Goal: Task Accomplishment & Management: Complete application form

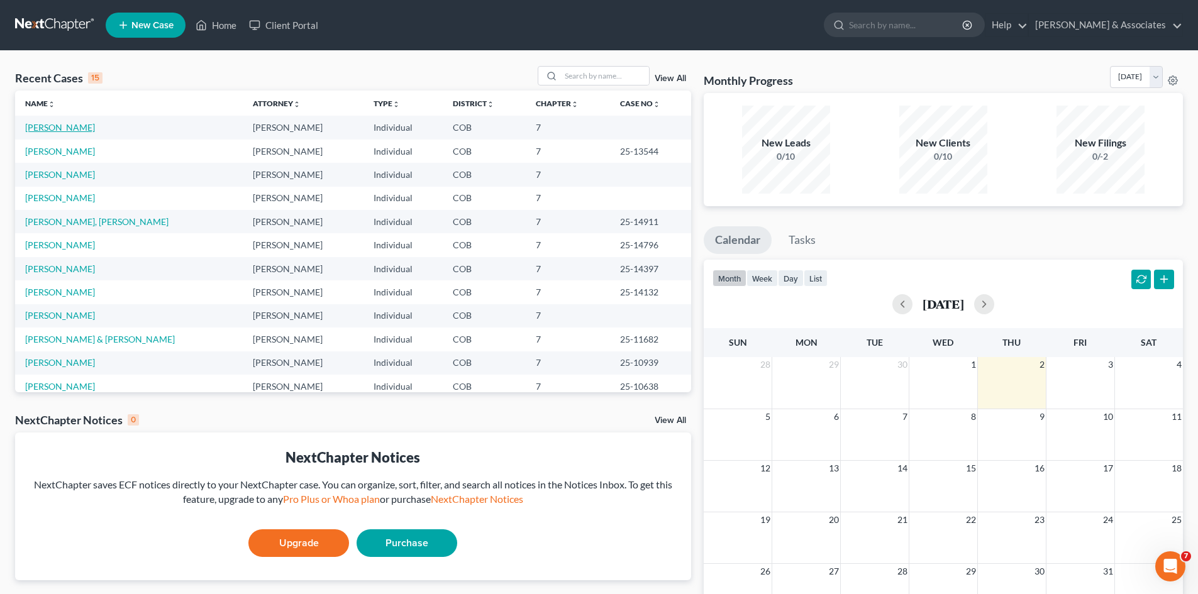
click at [72, 127] on link "[PERSON_NAME]" at bounding box center [60, 127] width 70 height 11
select select "10"
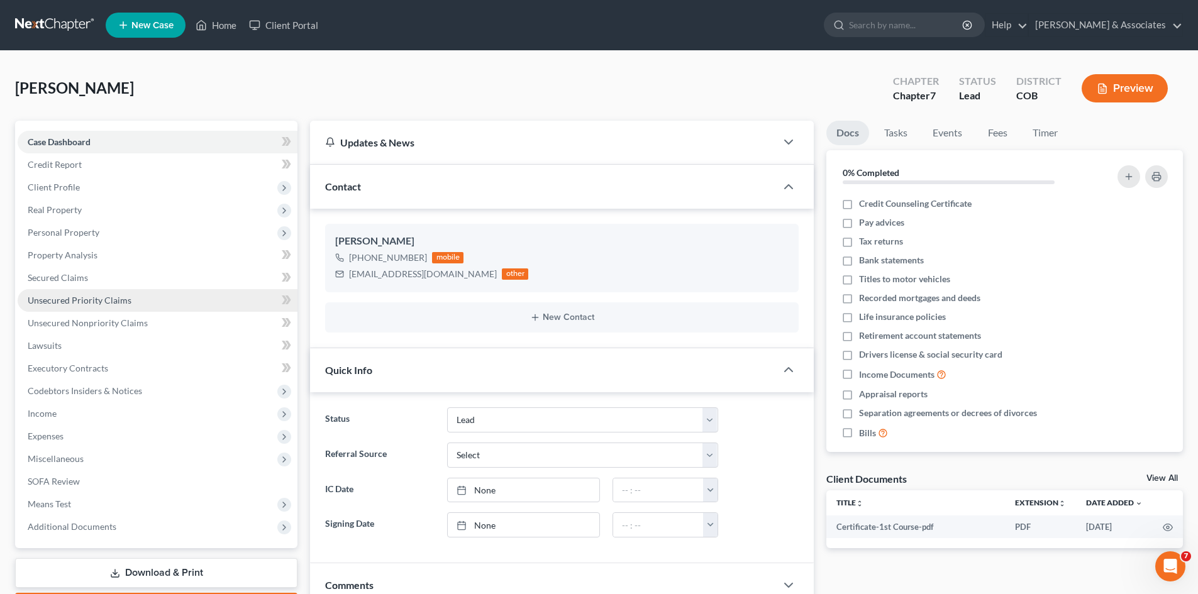
click at [79, 299] on span "Unsecured Priority Claims" at bounding box center [80, 300] width 104 height 11
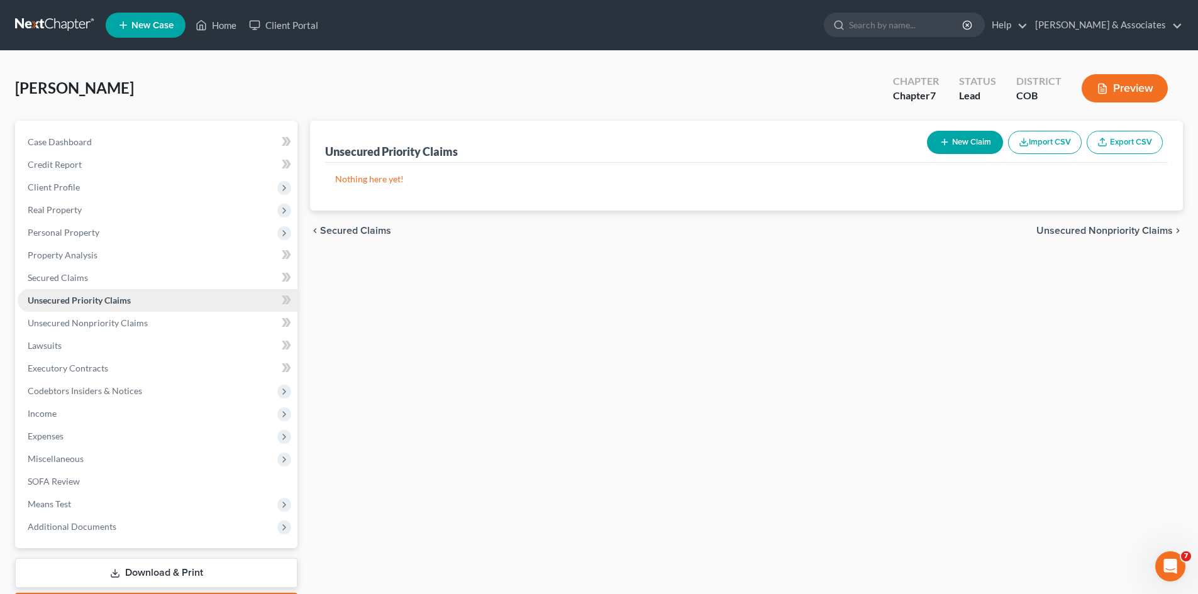
click at [79, 299] on span "Unsecured Priority Claims" at bounding box center [79, 300] width 103 height 11
click at [75, 281] on span "Secured Claims" at bounding box center [58, 277] width 60 height 11
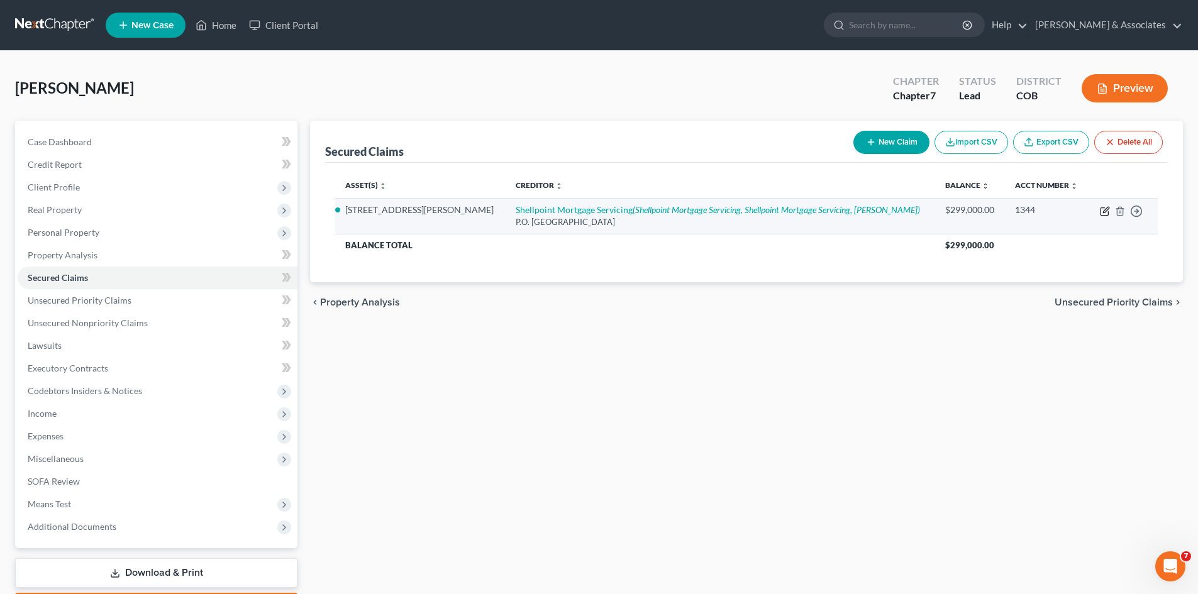
click at [1106, 211] on icon "button" at bounding box center [1106, 210] width 6 height 6
select select "23"
select select "5"
select select "0"
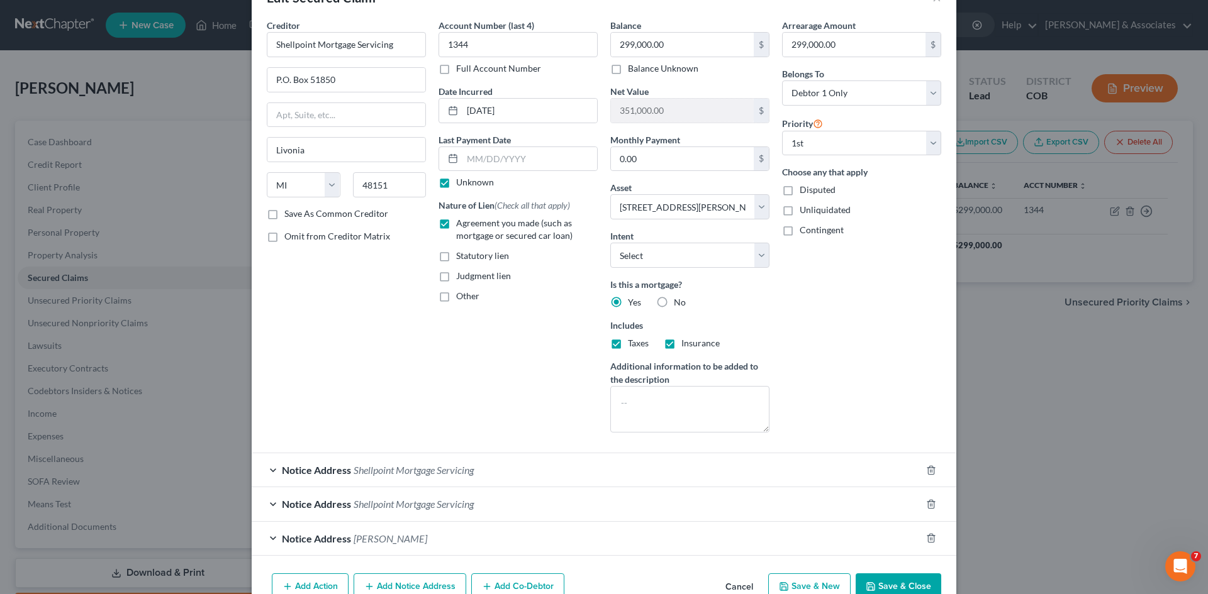
scroll to position [46, 0]
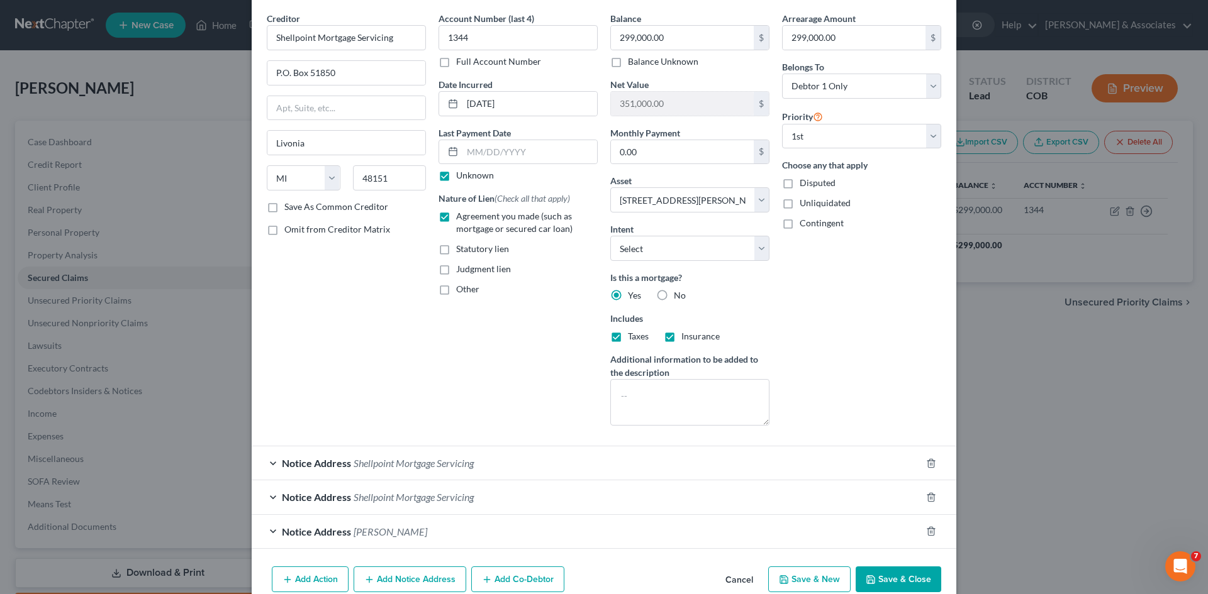
click at [269, 530] on div "Notice Address [PERSON_NAME]" at bounding box center [586, 531] width 669 height 33
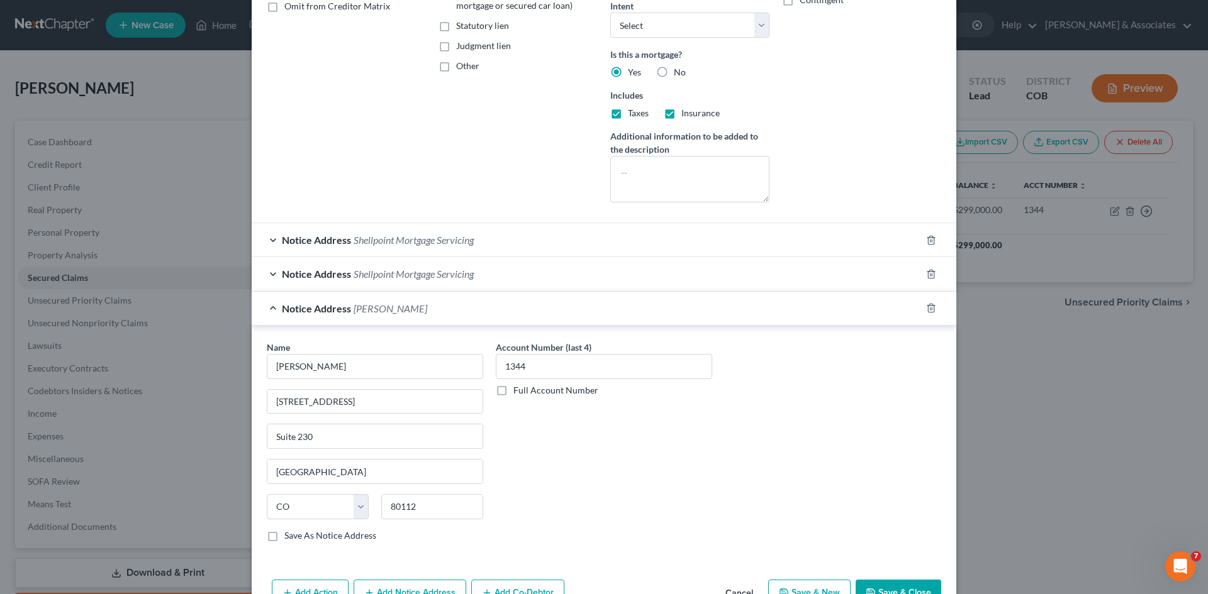
scroll to position [316, 0]
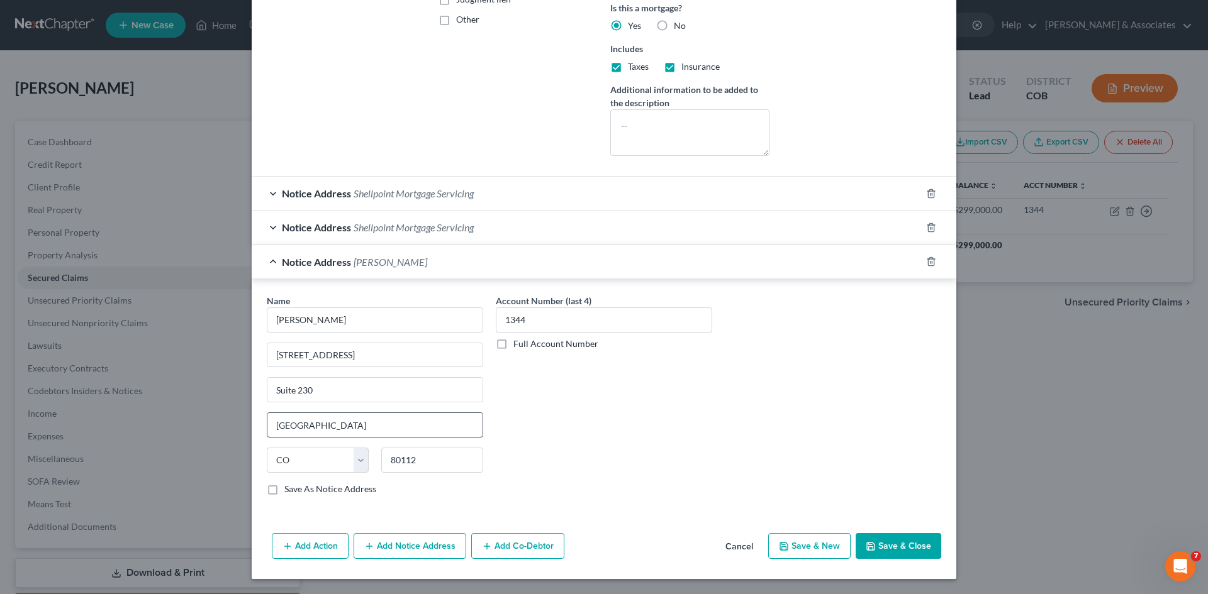
click at [315, 426] on input "[GEOGRAPHIC_DATA]" at bounding box center [374, 425] width 215 height 24
type input "E"
type input "Centennial"
click at [892, 553] on button "Save & Close" at bounding box center [898, 546] width 86 height 26
select select
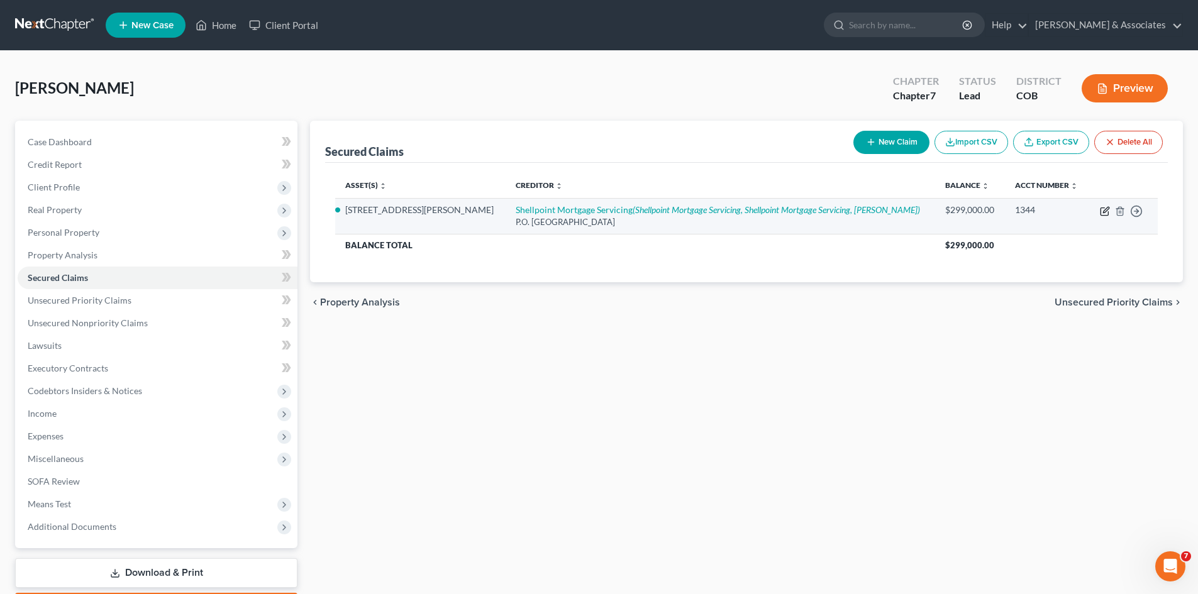
click at [1108, 212] on icon "button" at bounding box center [1105, 212] width 8 height 8
select select "23"
select select "5"
select select "0"
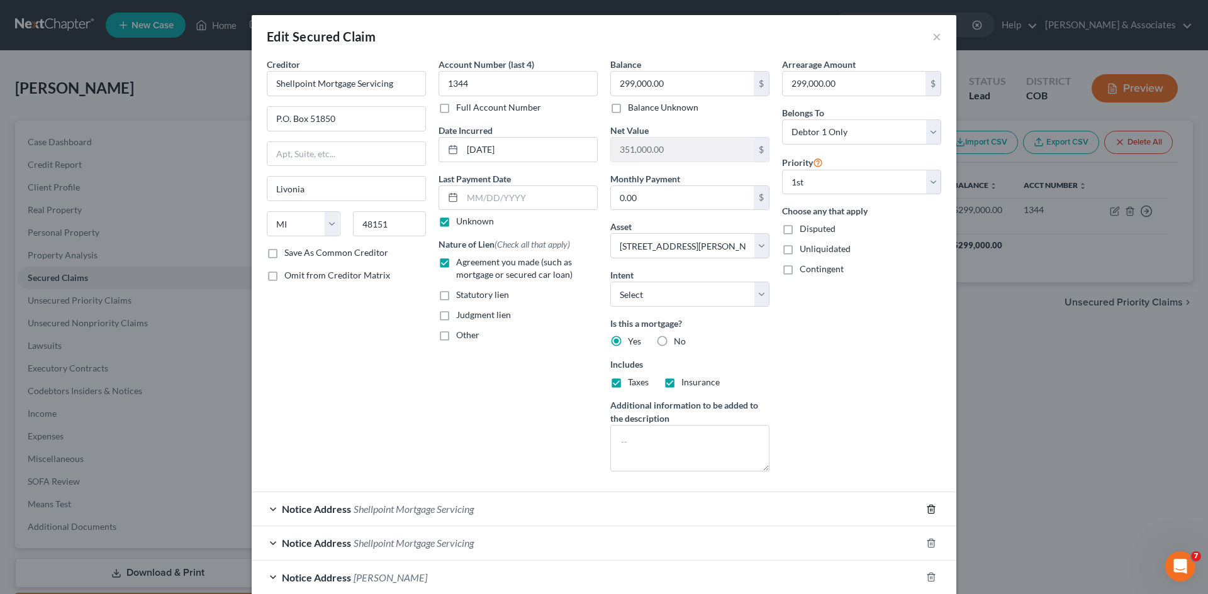
click at [926, 511] on icon "button" at bounding box center [931, 509] width 10 height 10
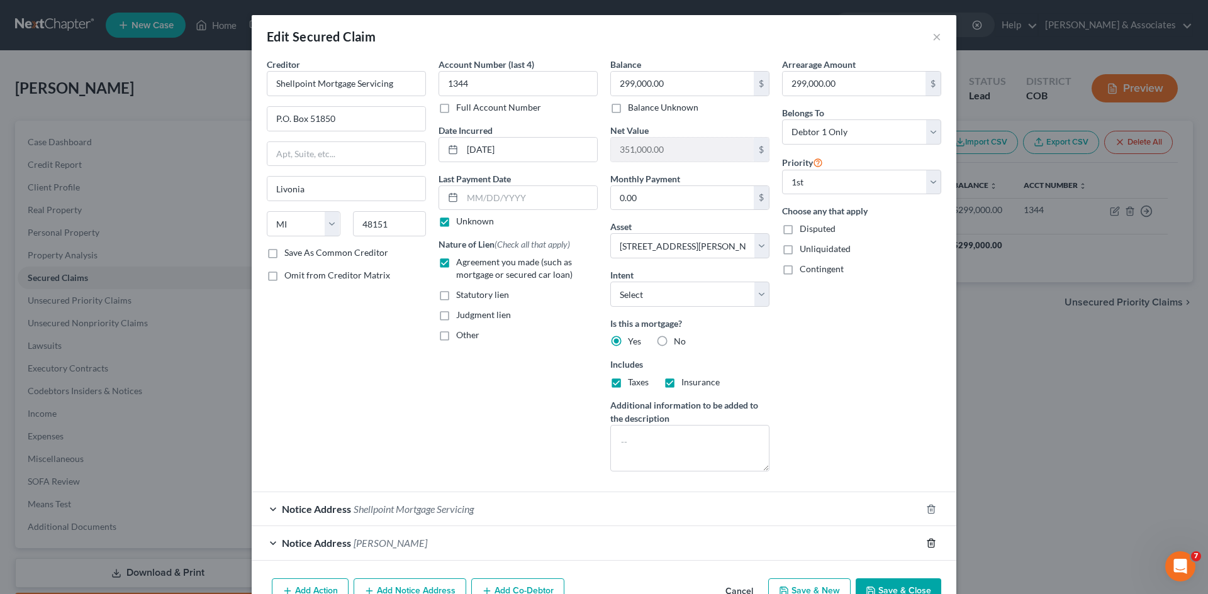
click at [928, 545] on icon "button" at bounding box center [931, 543] width 10 height 10
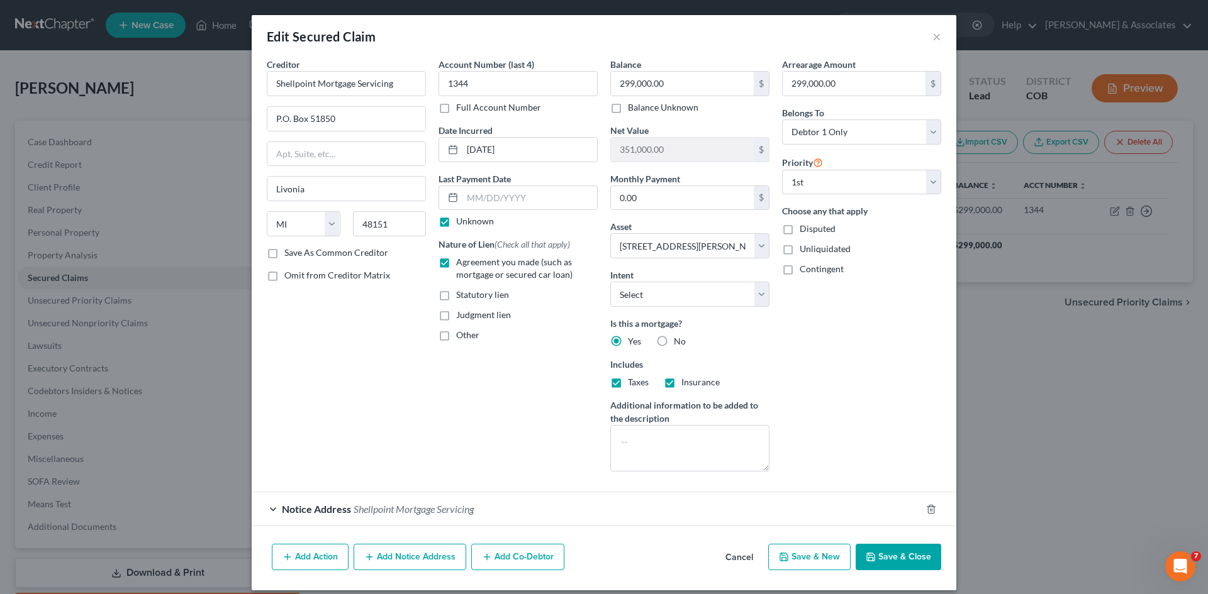
scroll to position [11, 0]
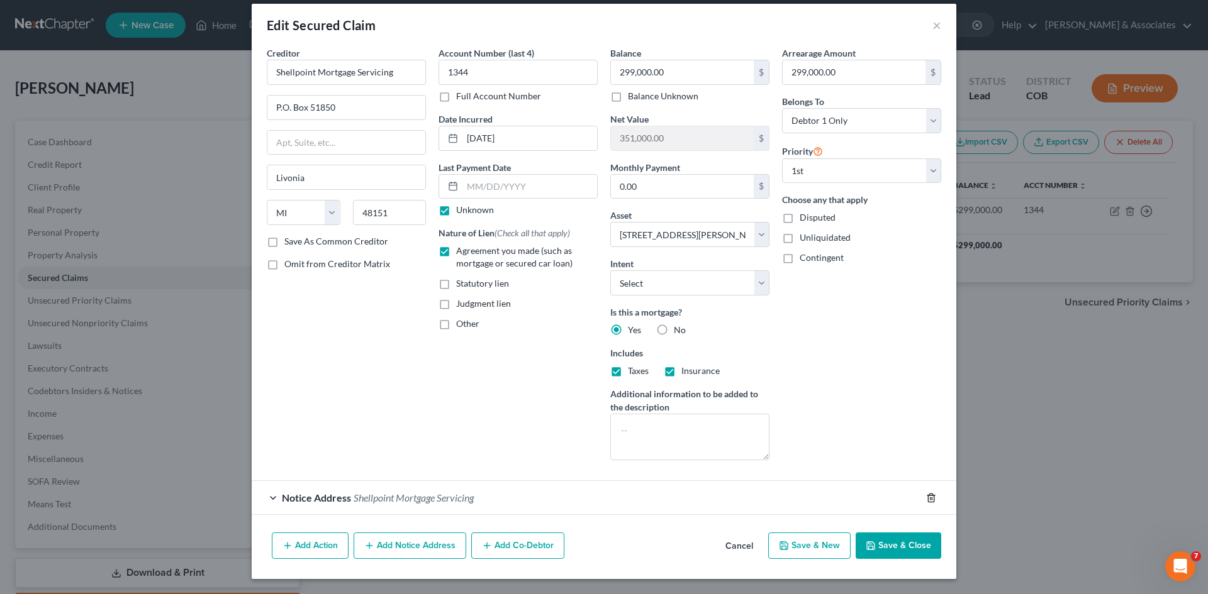
click at [930, 498] on icon "button" at bounding box center [931, 498] width 10 height 10
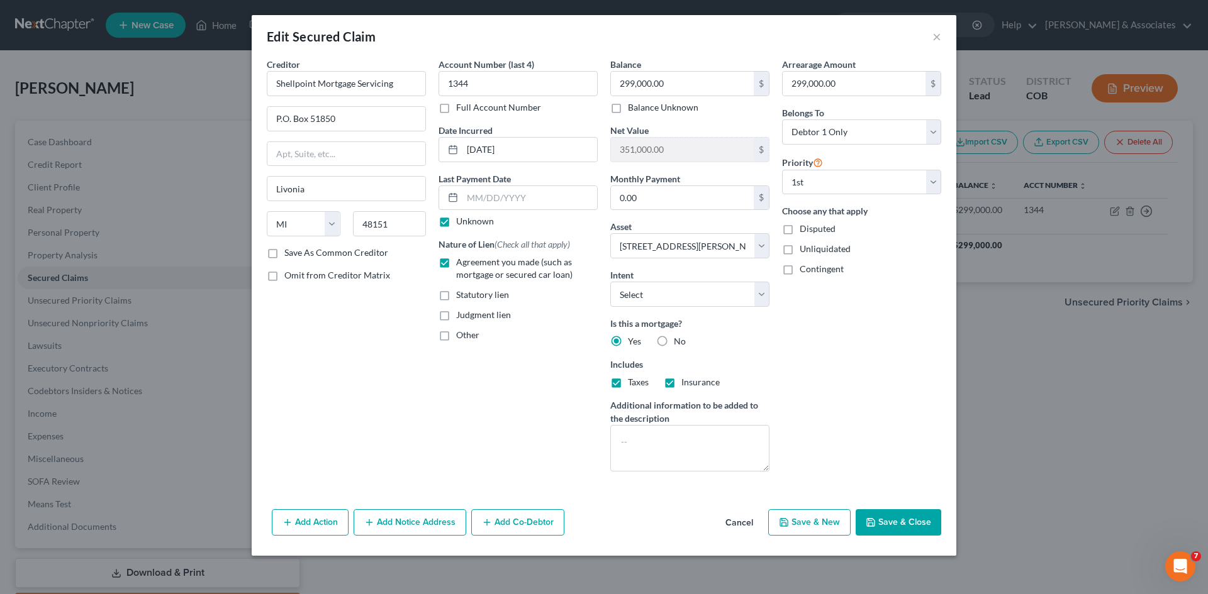
scroll to position [0, 0]
click at [416, 528] on button "Add Notice Address" at bounding box center [409, 522] width 113 height 26
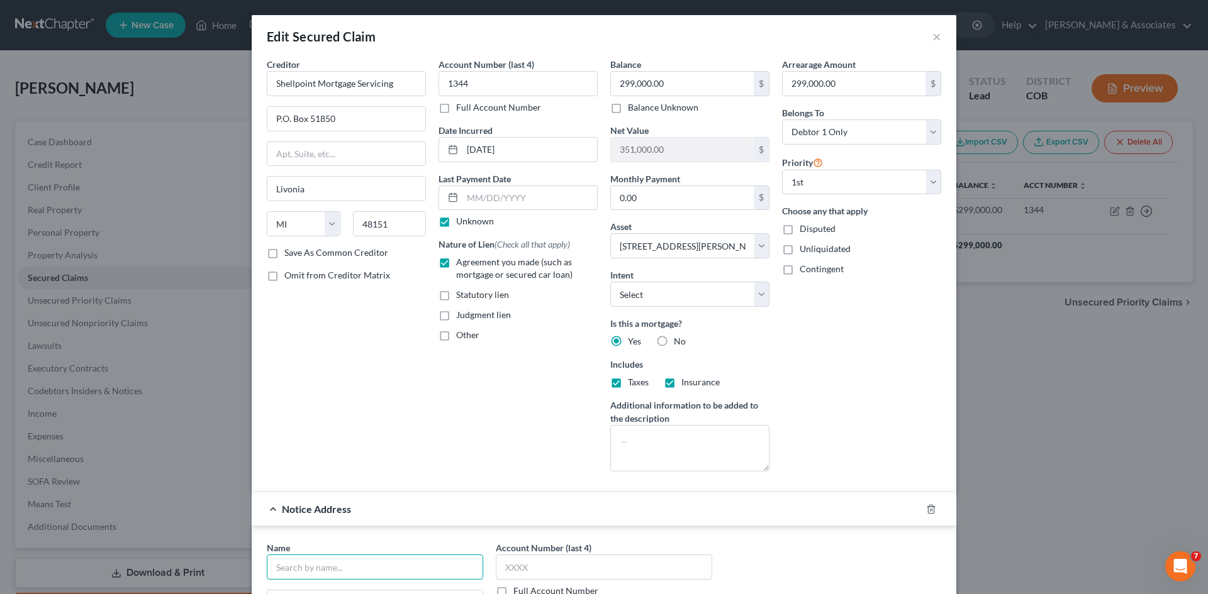
click at [282, 567] on input "text" at bounding box center [375, 567] width 216 height 25
type input "[PERSON_NAME], Esq."
click at [498, 569] on input "text" at bounding box center [604, 567] width 216 height 25
type input "1344"
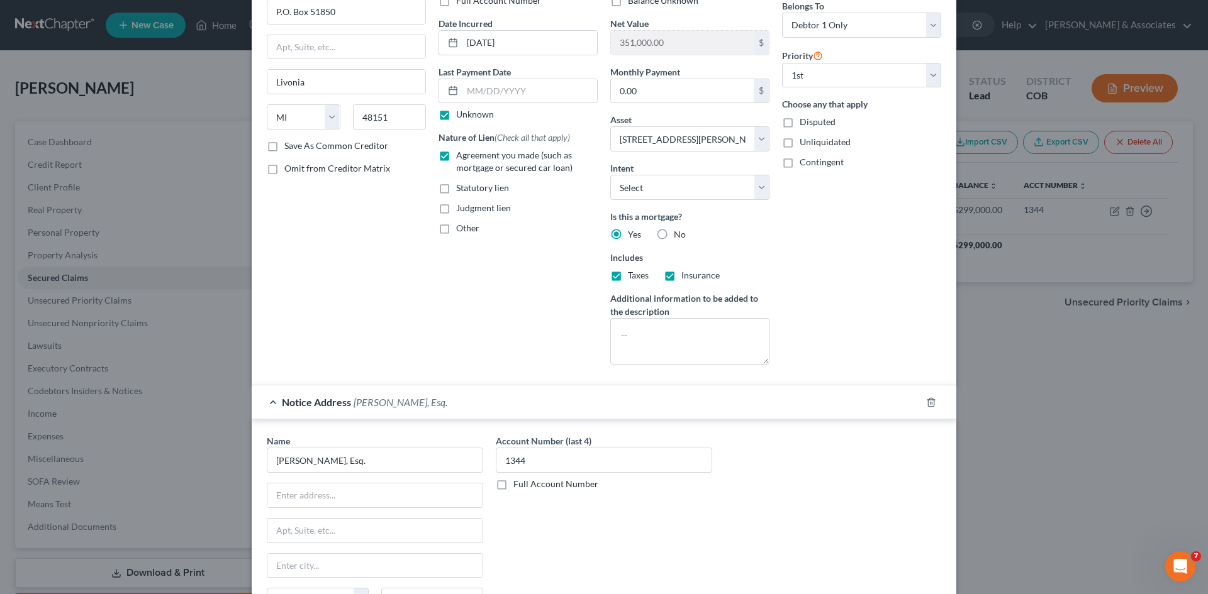
scroll to position [111, 0]
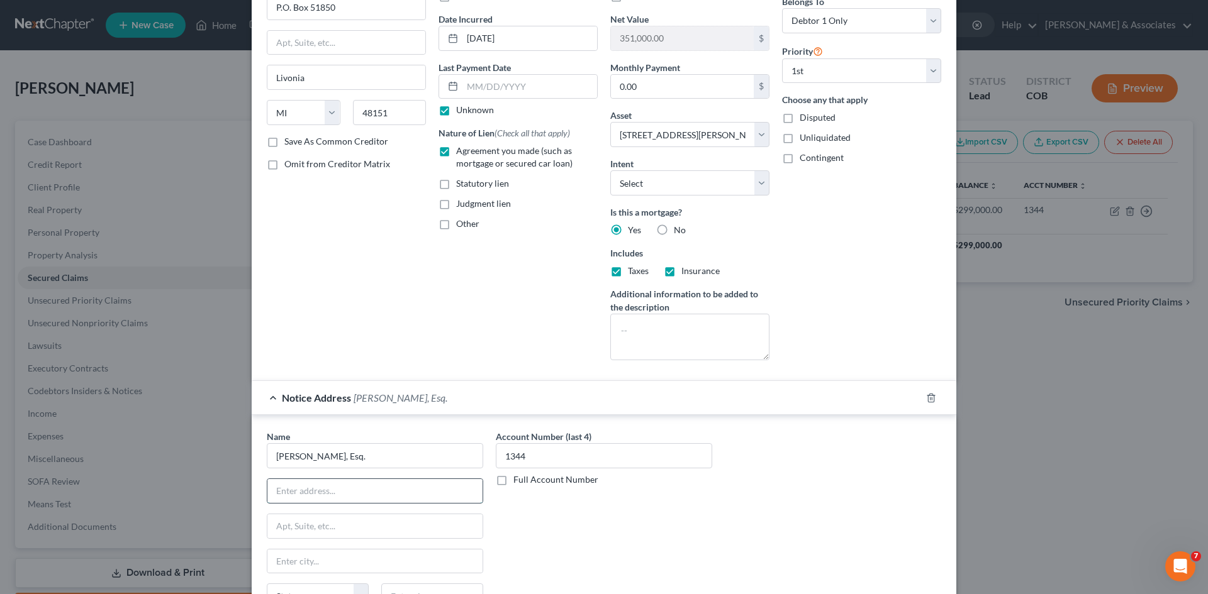
click at [278, 492] on input "text" at bounding box center [374, 491] width 215 height 24
type input "[STREET_ADDRESS]"
type input "Suite 230"
type input "Centennial"
type input "80112"
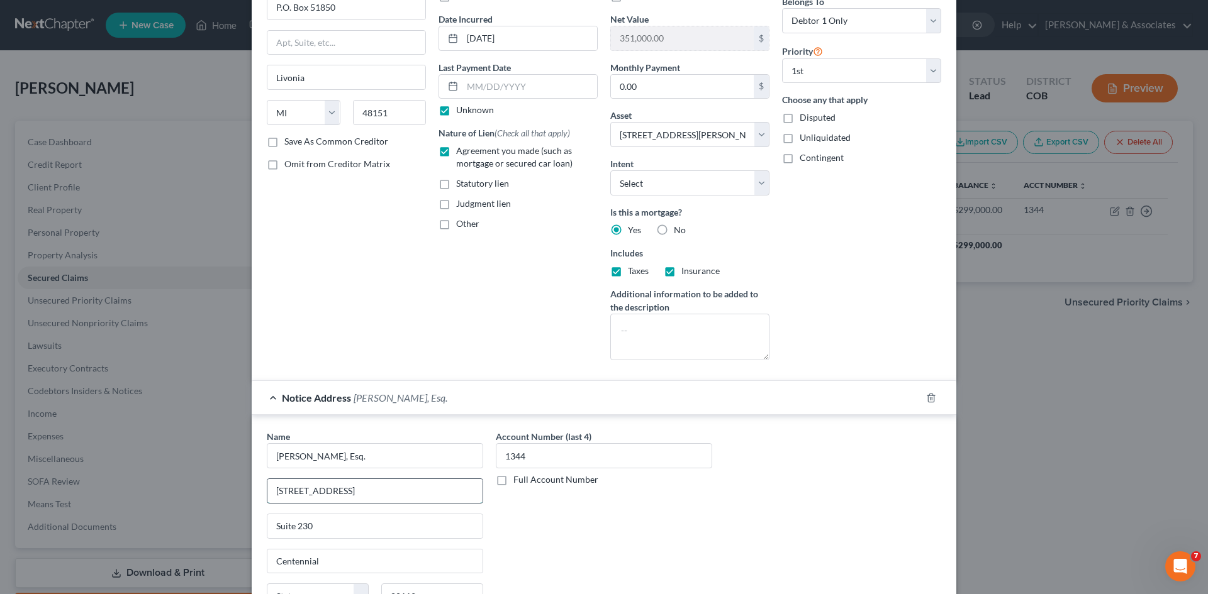
type input "[GEOGRAPHIC_DATA]"
select select "5"
click at [325, 559] on input "[GEOGRAPHIC_DATA]" at bounding box center [374, 562] width 215 height 24
type input "E"
type input "Centennial"
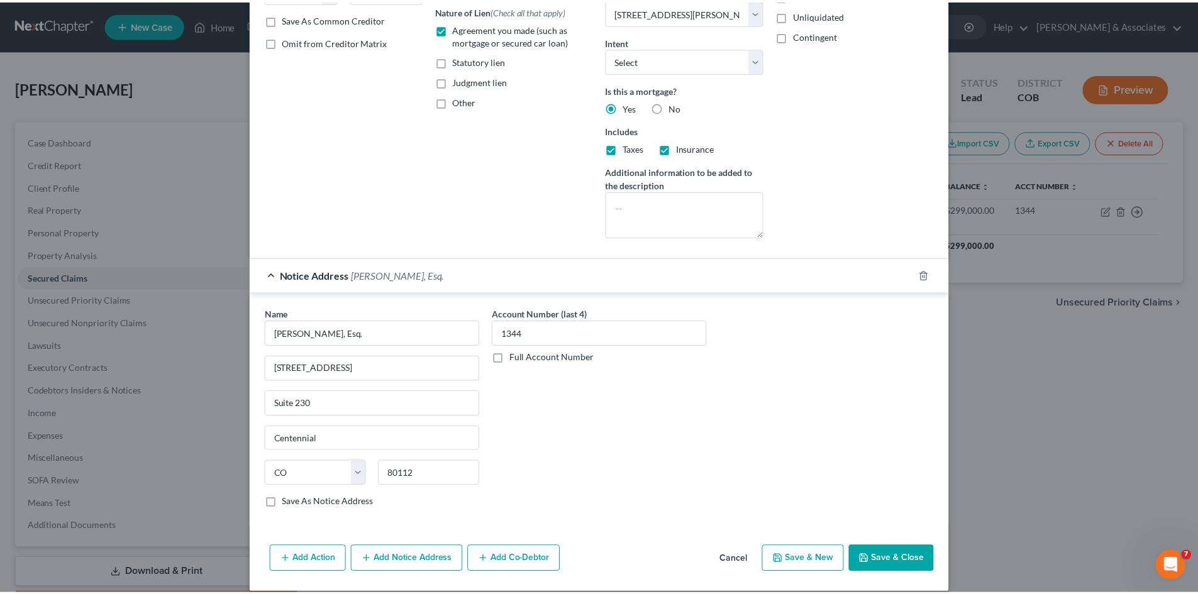
scroll to position [248, 0]
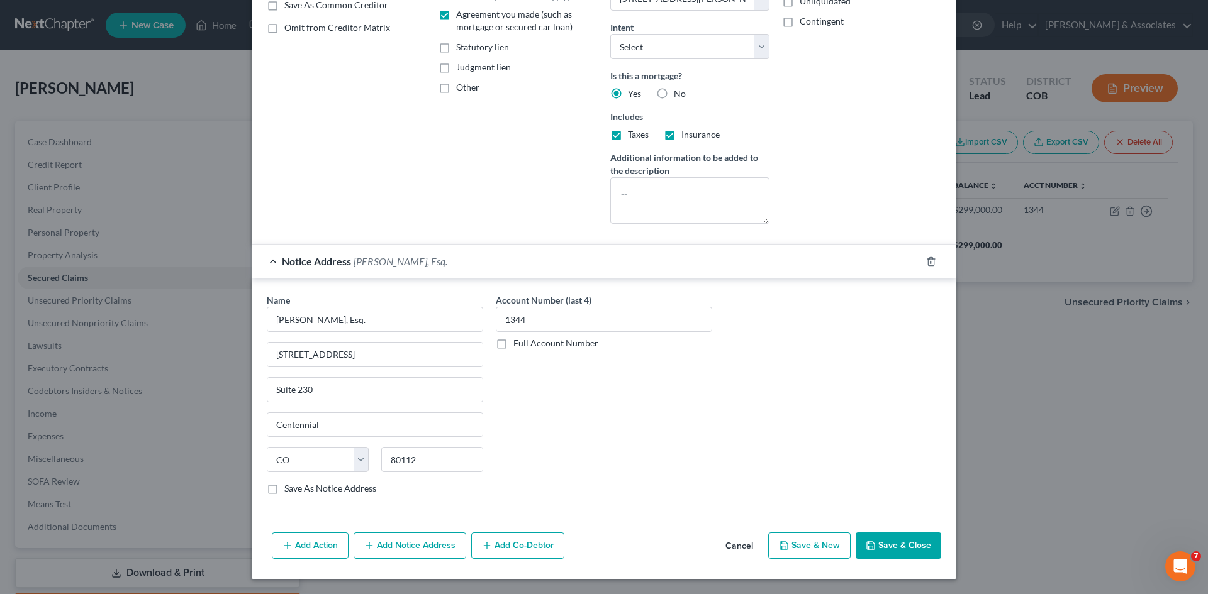
click at [903, 547] on button "Save & Close" at bounding box center [898, 546] width 86 height 26
select select
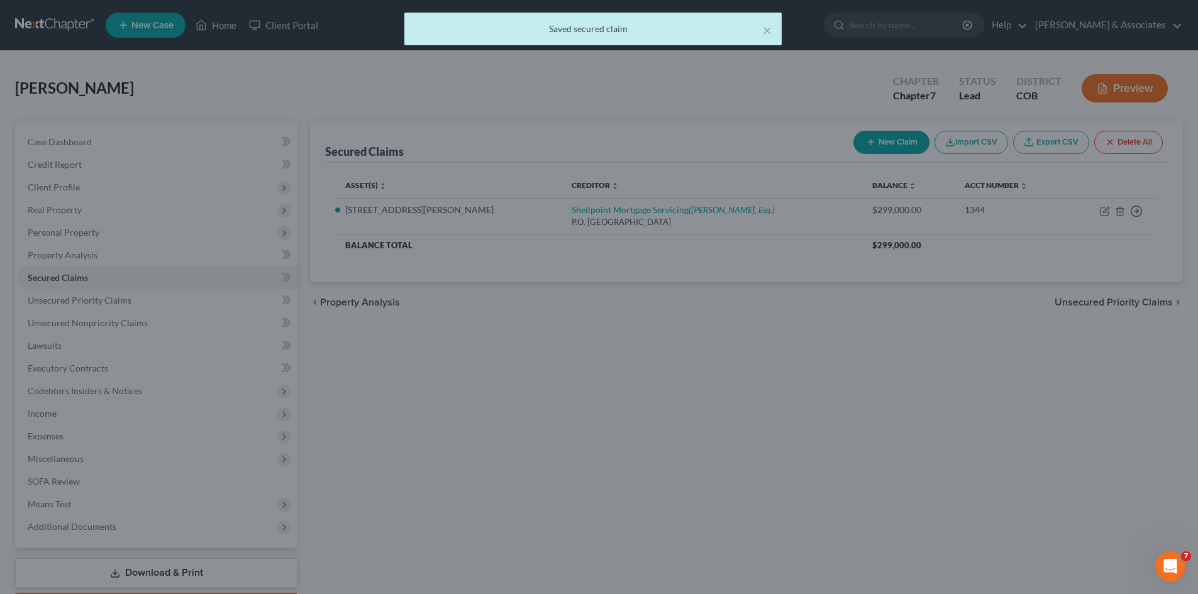
scroll to position [0, 0]
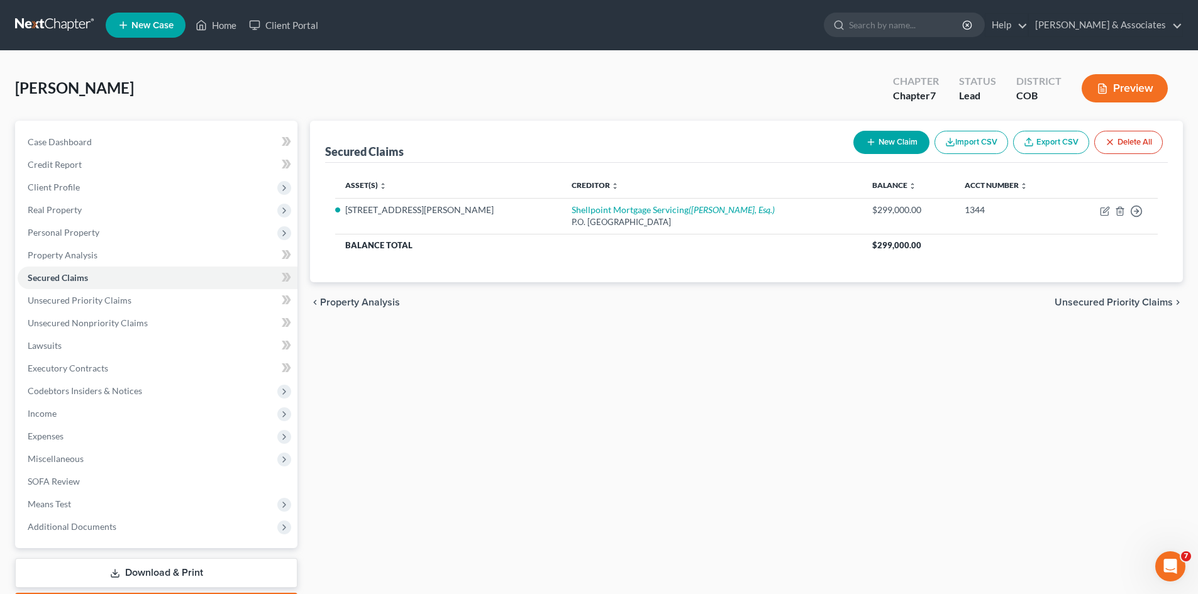
click at [162, 568] on link "Download & Print" at bounding box center [156, 574] width 282 height 30
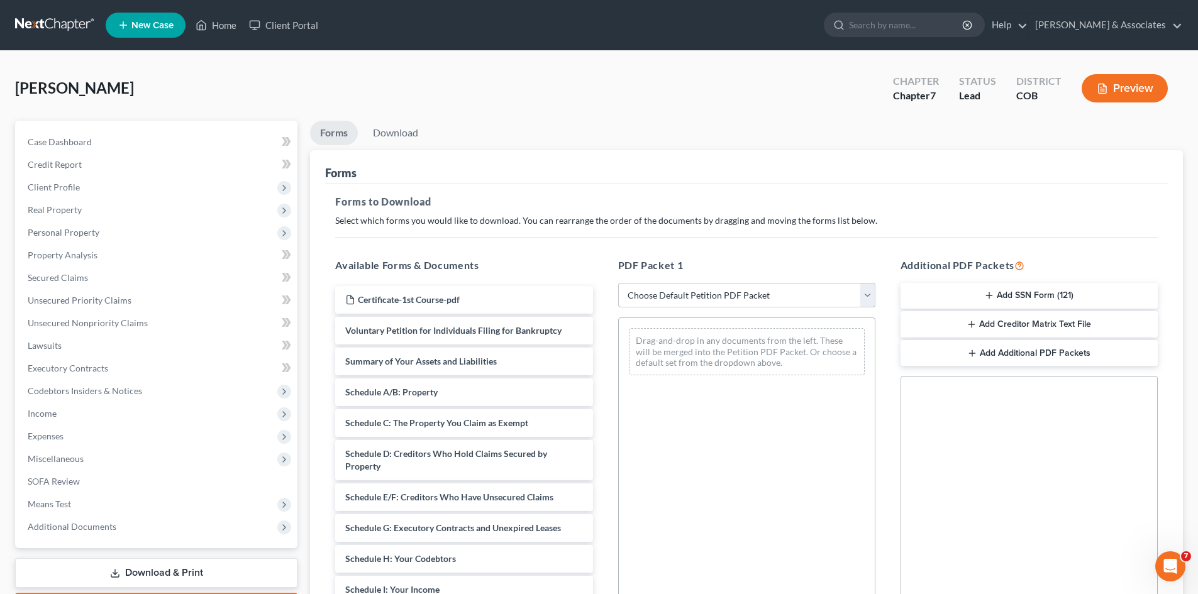
click at [864, 296] on select "Choose Default Petition PDF Packet Complete Bankruptcy Petition (all forms and …" at bounding box center [746, 295] width 257 height 25
select select "2"
click at [618, 283] on select "Choose Default Petition PDF Packet Complete Bankruptcy Petition (all forms and …" at bounding box center [746, 295] width 257 height 25
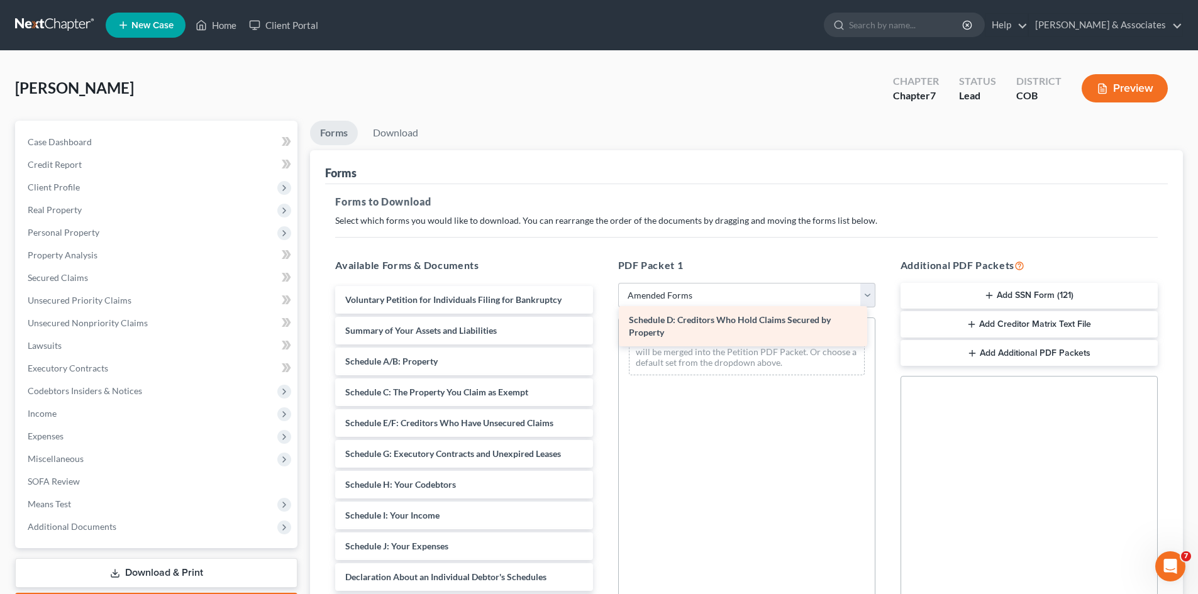
drag, startPoint x: 398, startPoint y: 422, endPoint x: 681, endPoint y: 319, distance: 301.8
click at [603, 319] on div "Schedule D: Creditors Who Hold Claims Secured by Property Voluntary Petition fo…" at bounding box center [463, 565] width 277 height 559
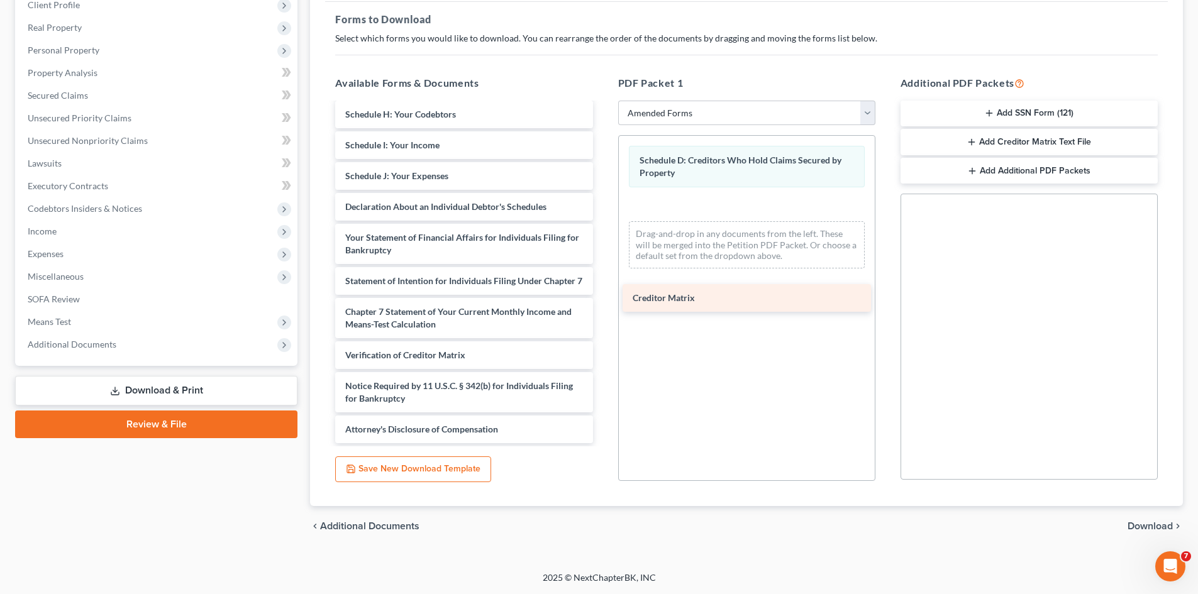
scroll to position [201, 0]
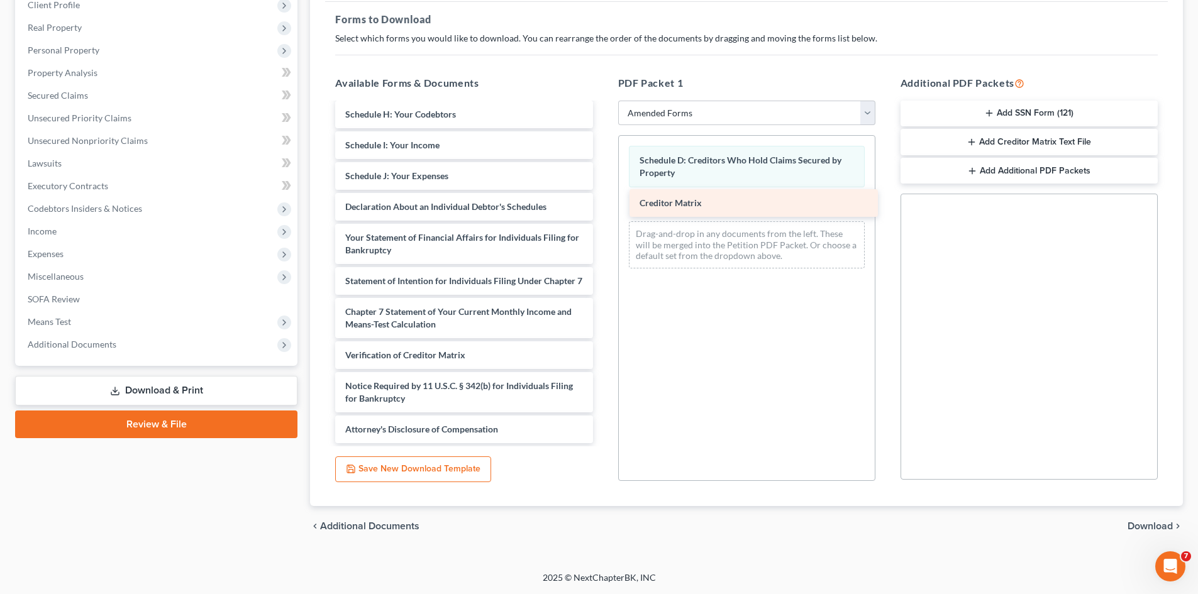
drag, startPoint x: 401, startPoint y: 324, endPoint x: 692, endPoint y: 206, distance: 314.7
click at [603, 206] on div "Creditor Matrix Voluntary Petition for Individuals Filing for Bankruptcy Summar…" at bounding box center [463, 180] width 277 height 528
click at [1159, 525] on span "Download" at bounding box center [1150, 526] width 45 height 10
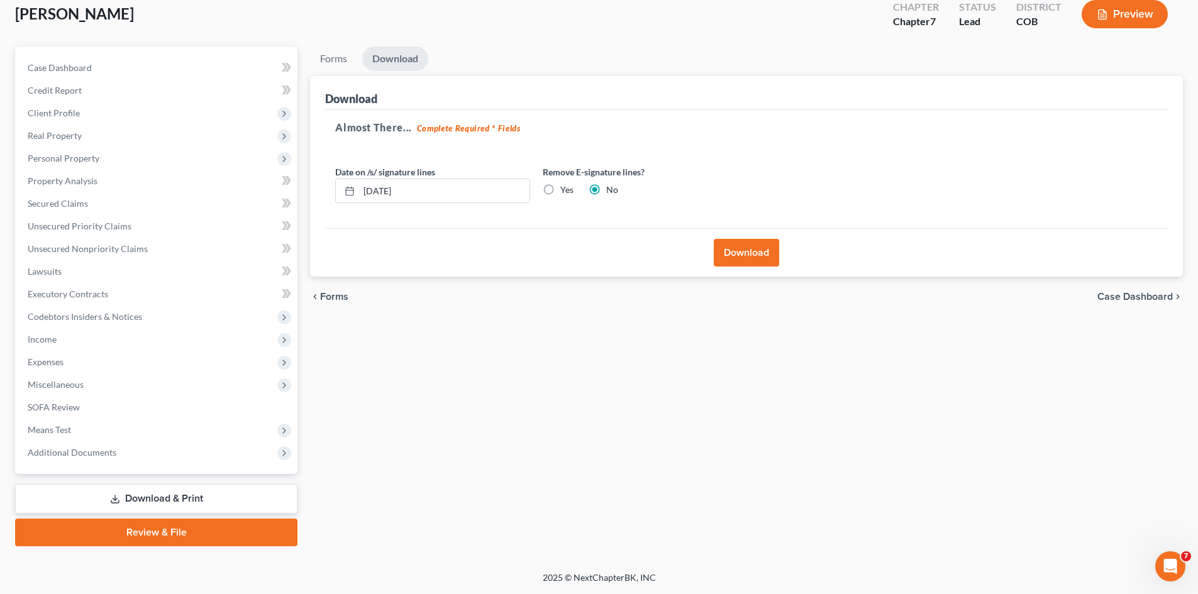
click at [752, 248] on button "Download" at bounding box center [746, 253] width 65 height 28
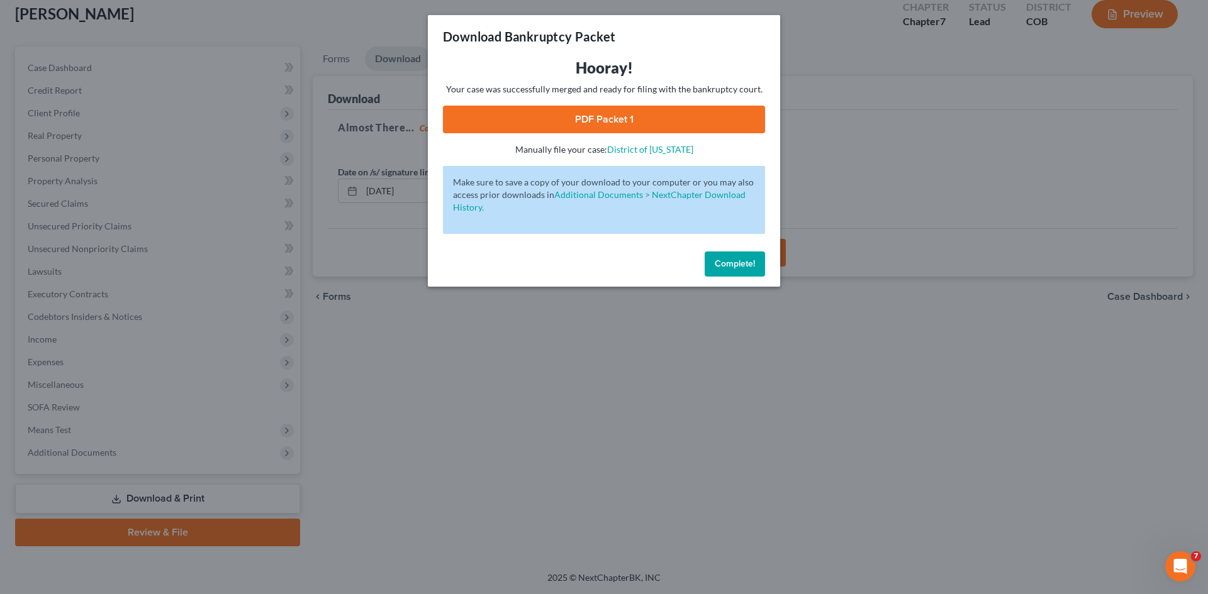
click at [590, 123] on link "PDF Packet 1" at bounding box center [604, 120] width 322 height 28
click at [67, 229] on div "Download Bankruptcy Packet Hooray! Your case was successfully merged and ready …" at bounding box center [604, 297] width 1208 height 594
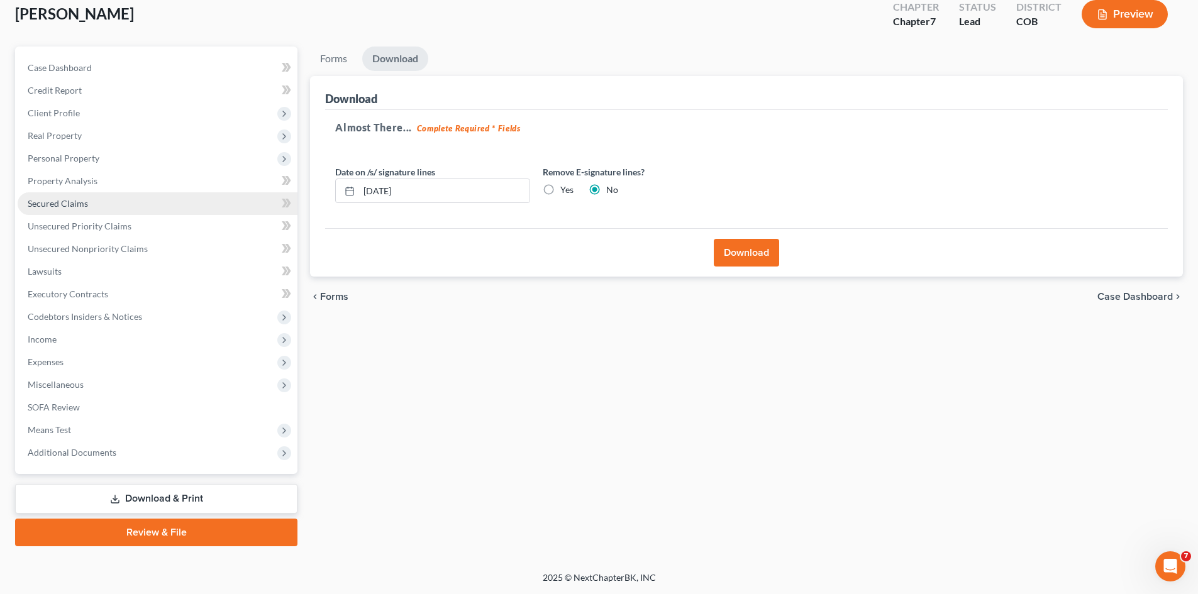
click at [65, 201] on span "Secured Claims" at bounding box center [58, 203] width 60 height 11
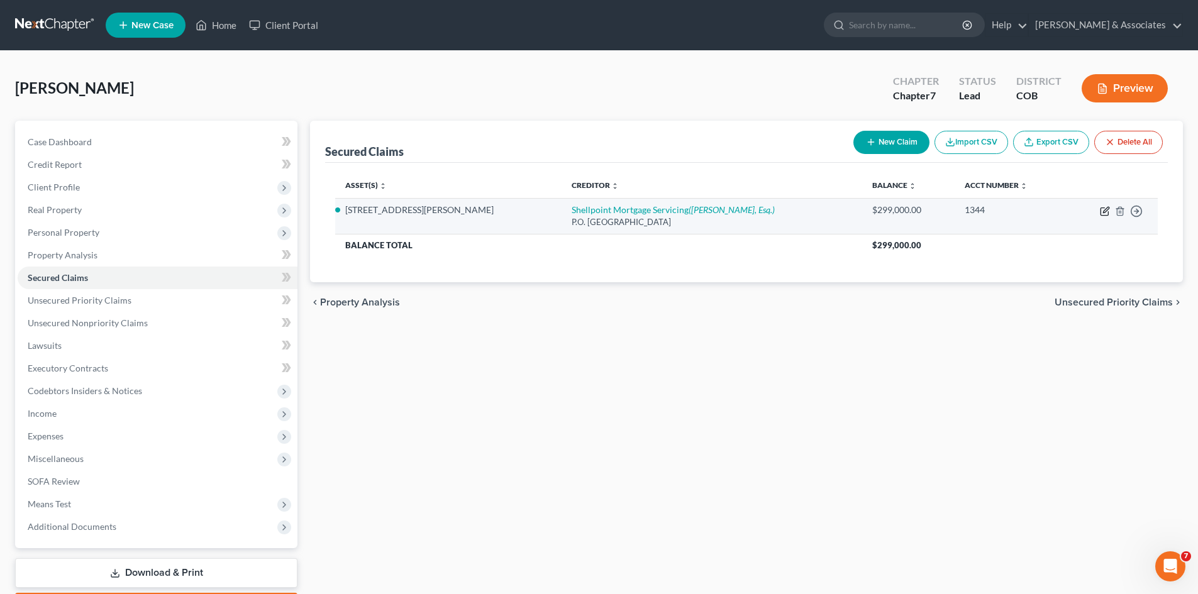
click at [1104, 211] on icon "button" at bounding box center [1106, 210] width 6 height 6
select select "23"
select select "0"
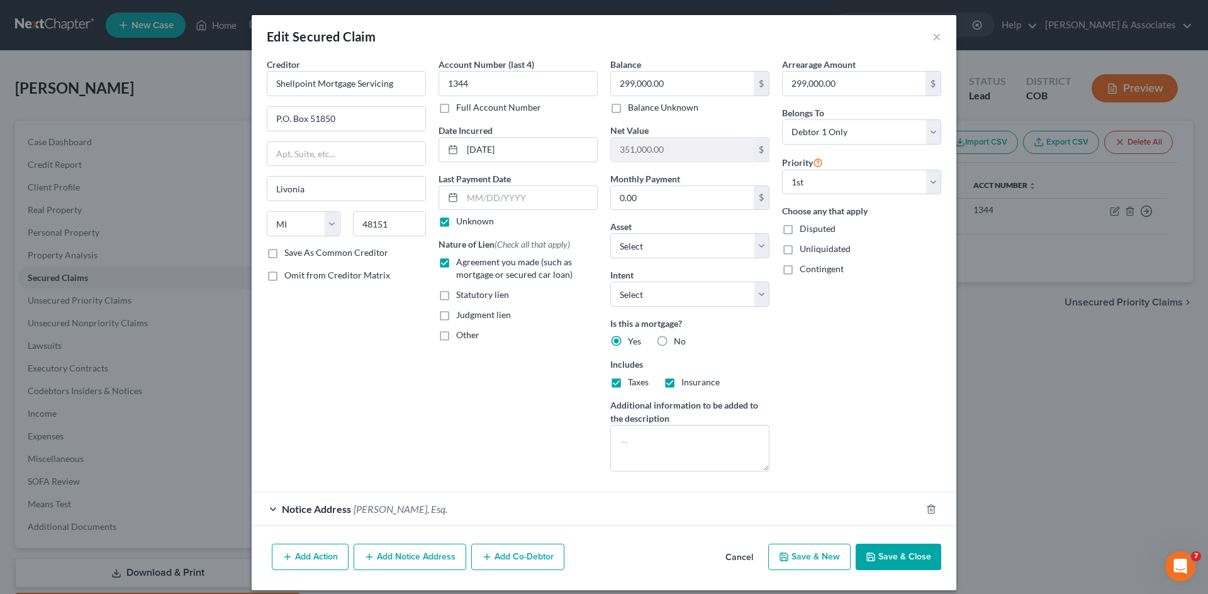
scroll to position [11, 0]
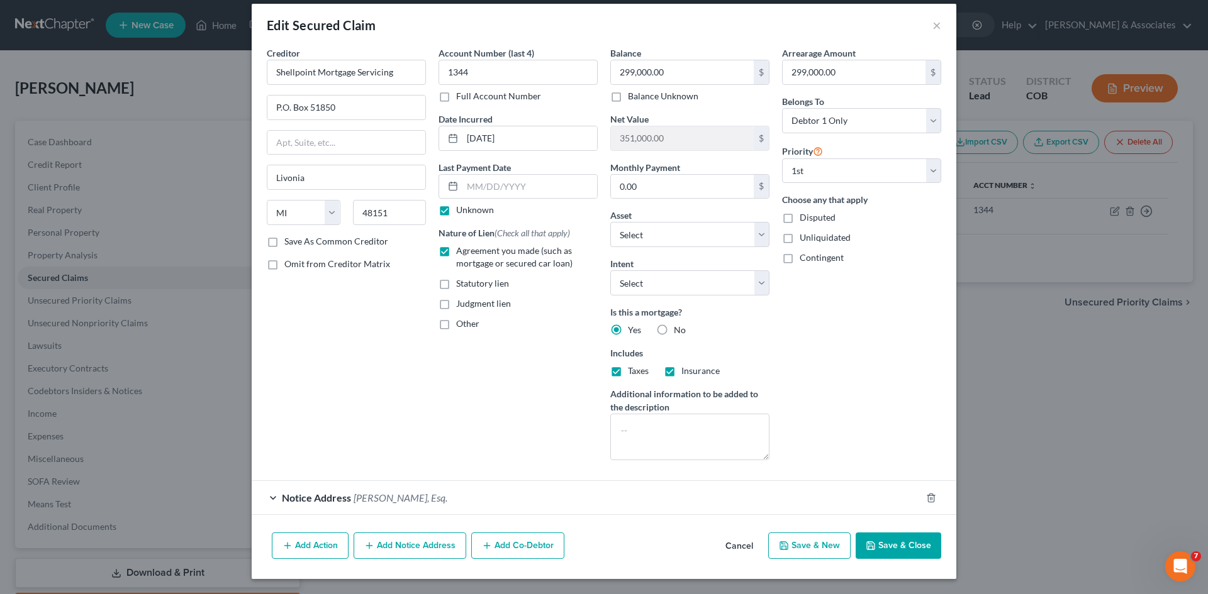
click at [268, 498] on div "Notice Address [PERSON_NAME], Esq." at bounding box center [586, 497] width 669 height 33
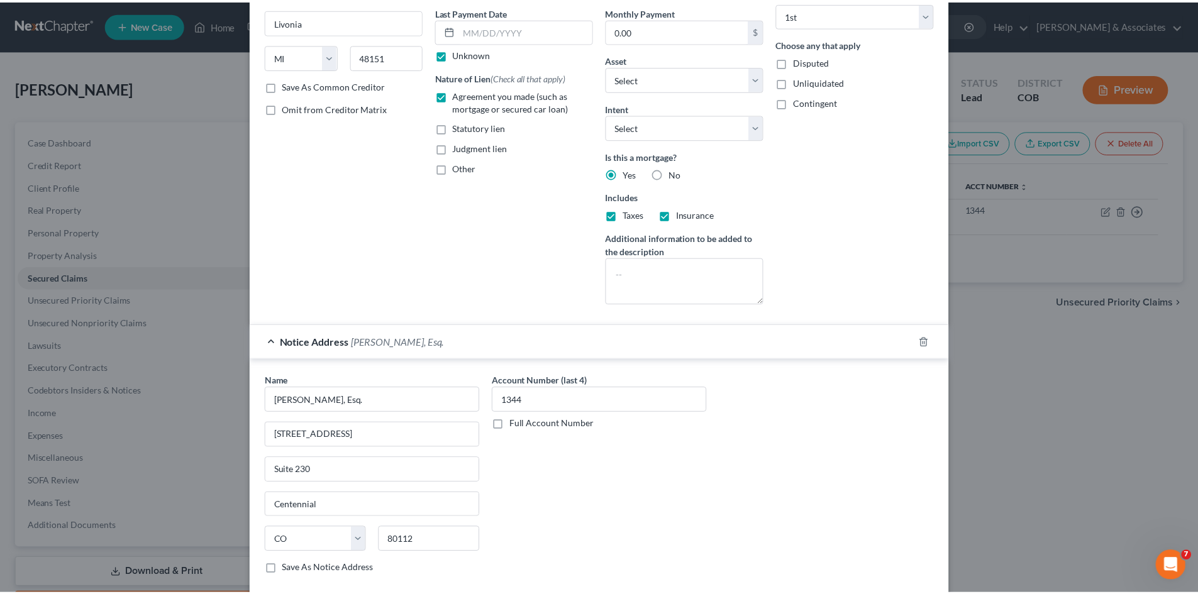
scroll to position [248, 0]
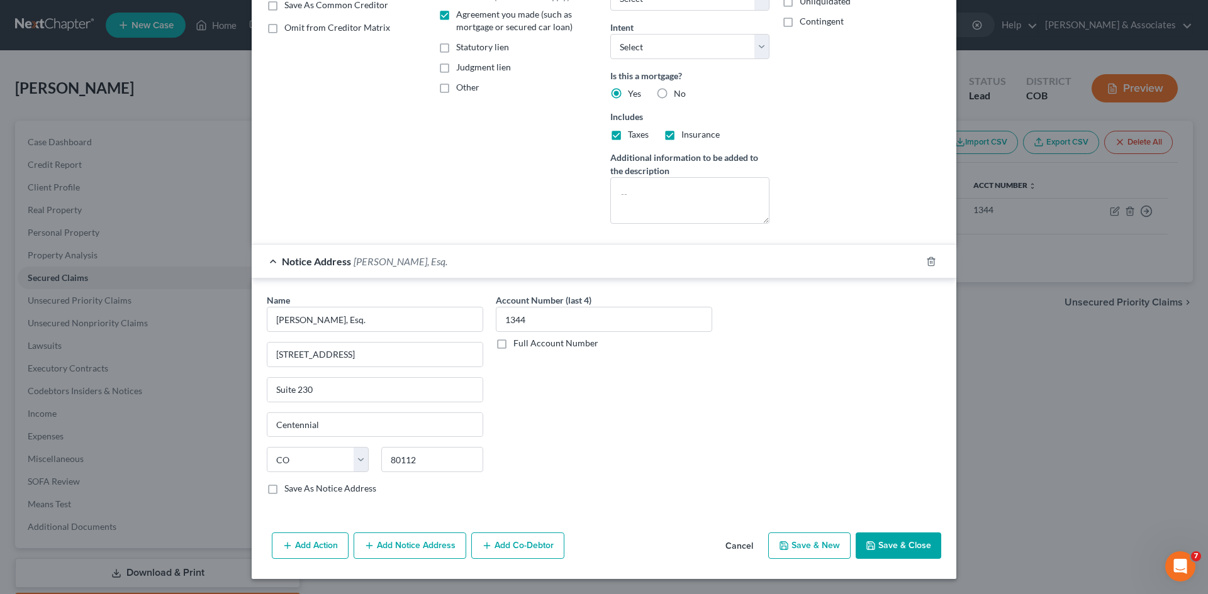
click at [896, 548] on button "Save & Close" at bounding box center [898, 546] width 86 height 26
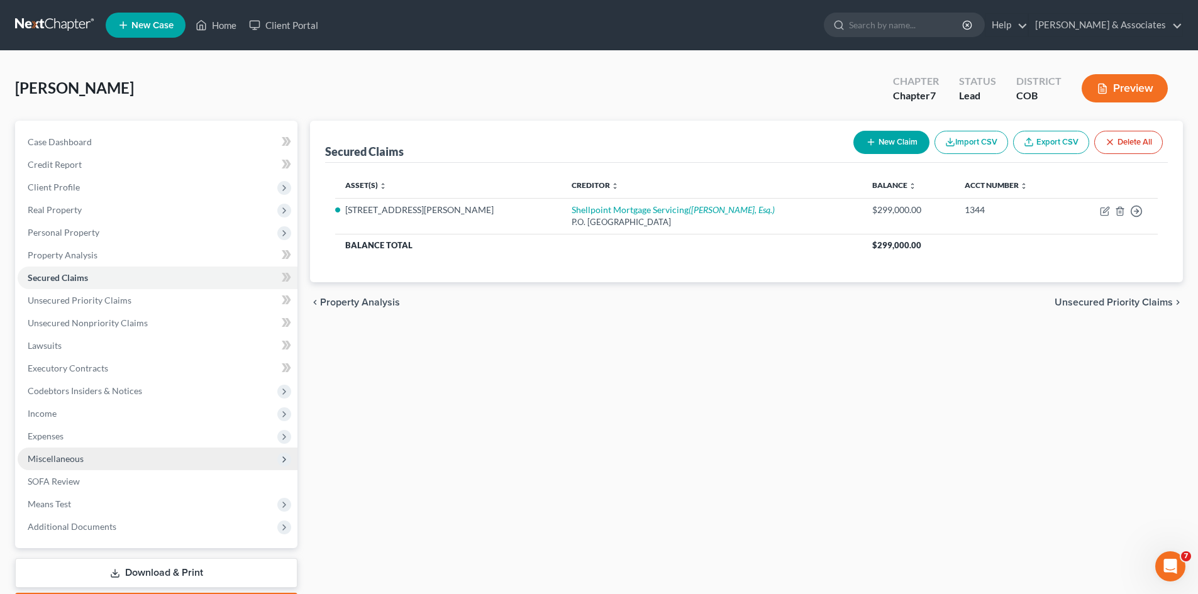
click at [60, 460] on span "Miscellaneous" at bounding box center [56, 458] width 56 height 11
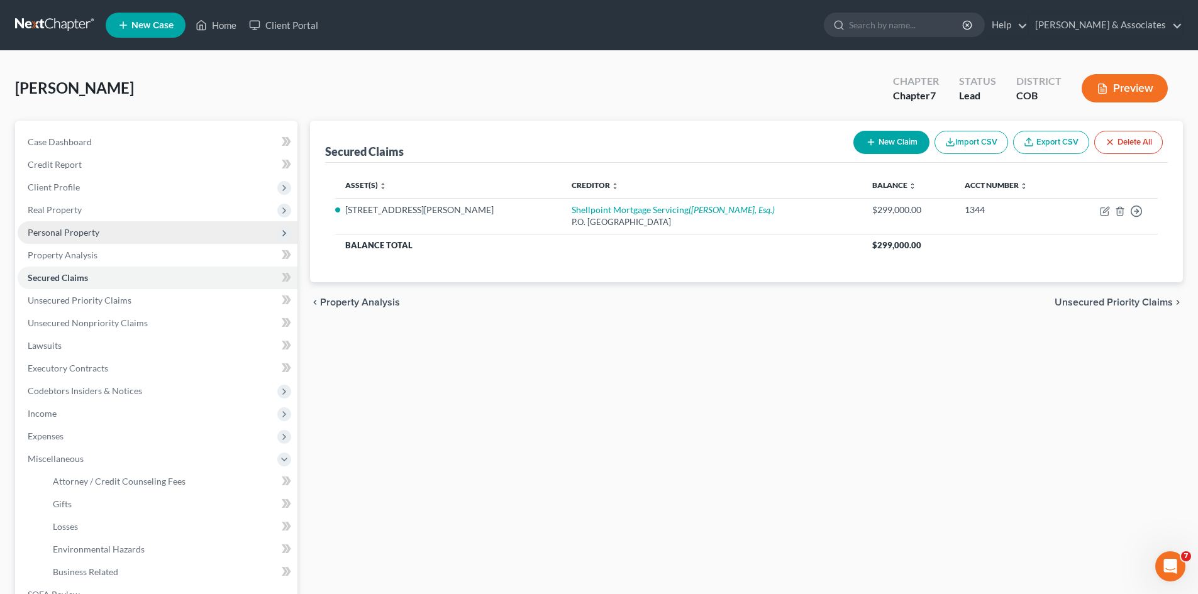
click at [85, 235] on span "Personal Property" at bounding box center [64, 232] width 72 height 11
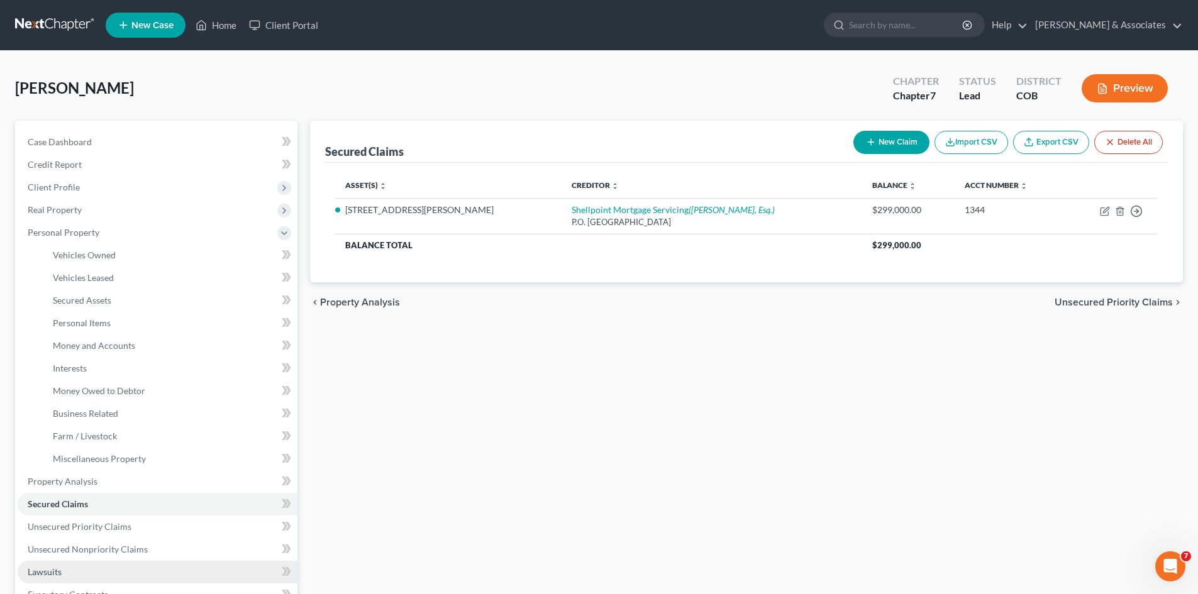
click at [66, 572] on link "Lawsuits" at bounding box center [158, 572] width 280 height 23
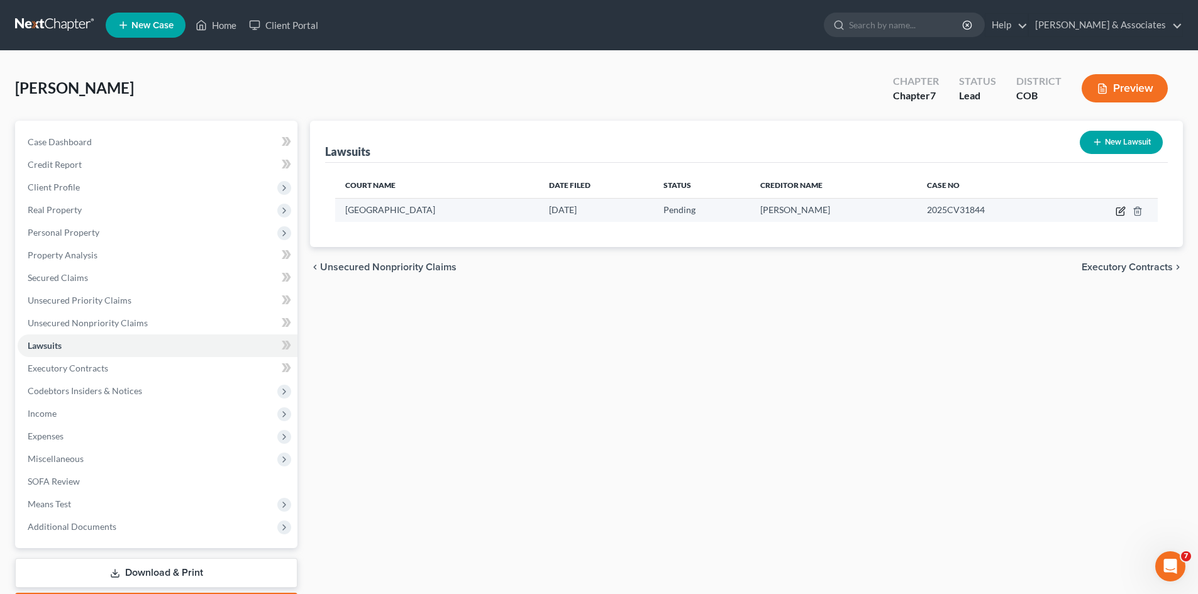
click at [1123, 210] on icon "button" at bounding box center [1121, 211] width 10 height 10
select select "5"
select select "0"
select select "2"
select select "5"
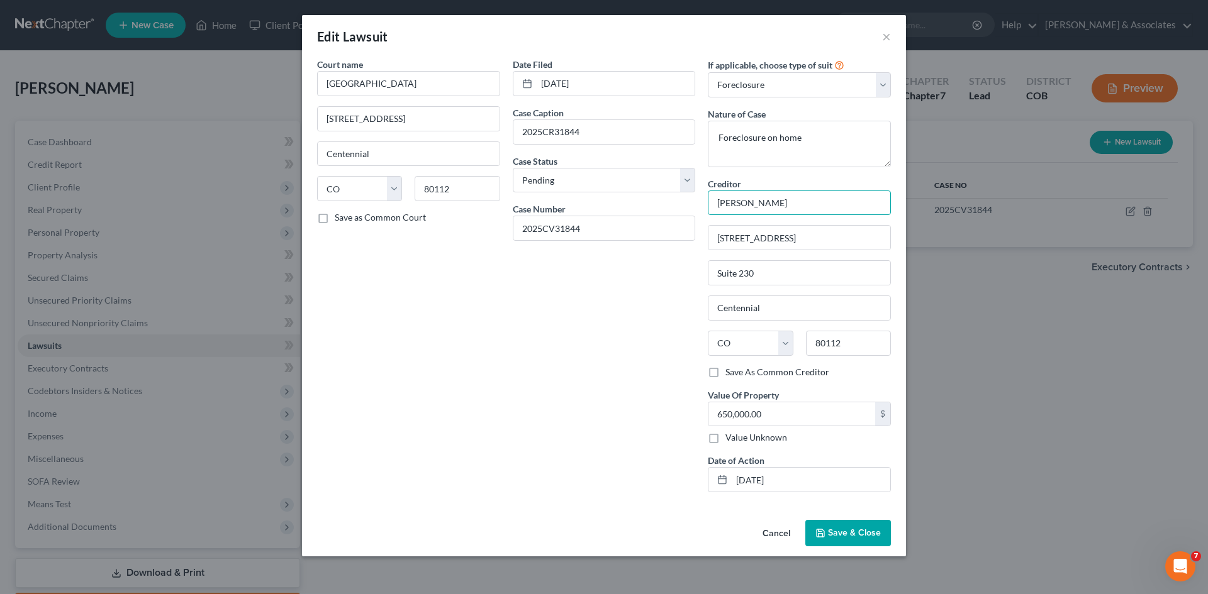
click at [774, 204] on input "[PERSON_NAME]" at bounding box center [799, 203] width 183 height 25
type input "H"
type input "Shellpoint Mortgage"
drag, startPoint x: 815, startPoint y: 241, endPoint x: 710, endPoint y: 243, distance: 105.1
click at [710, 243] on input "[STREET_ADDRESS]" at bounding box center [799, 238] width 182 height 24
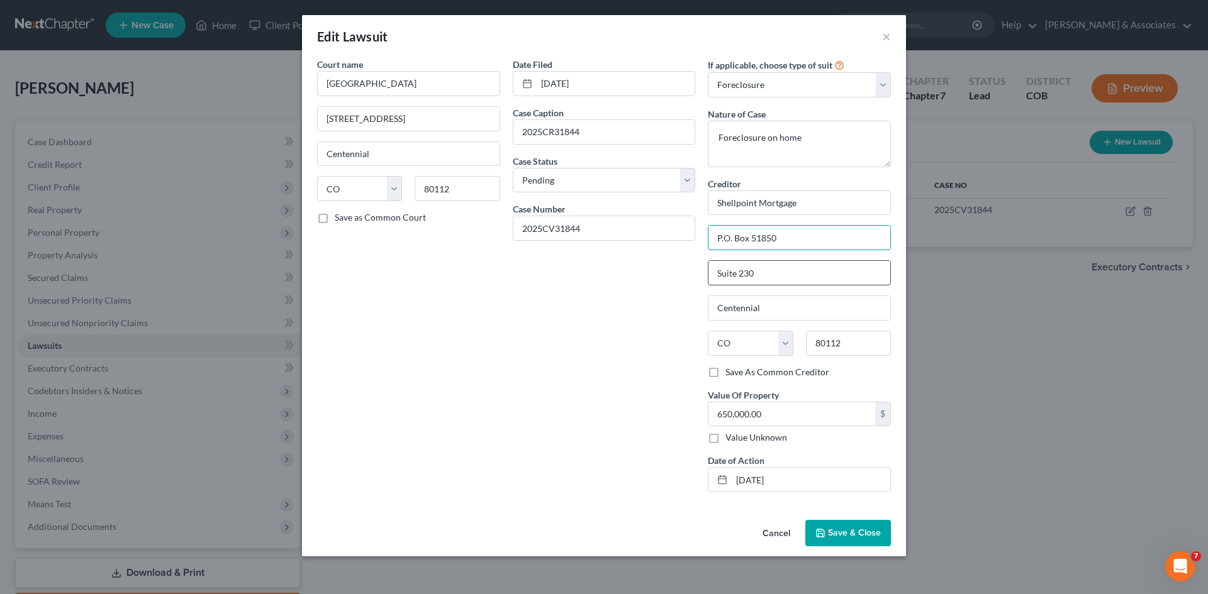
type input "P.O. Box 51850"
drag, startPoint x: 756, startPoint y: 275, endPoint x: 709, endPoint y: 270, distance: 46.8
click at [709, 270] on input "Suite 230" at bounding box center [799, 273] width 182 height 24
drag, startPoint x: 762, startPoint y: 306, endPoint x: 691, endPoint y: 302, distance: 71.2
click at [691, 302] on div "Court name * [GEOGRAPHIC_DATA] [GEOGRAPHIC_DATA] [US_STATE] AK AR AZ CA CO CT D…" at bounding box center [604, 280] width 586 height 445
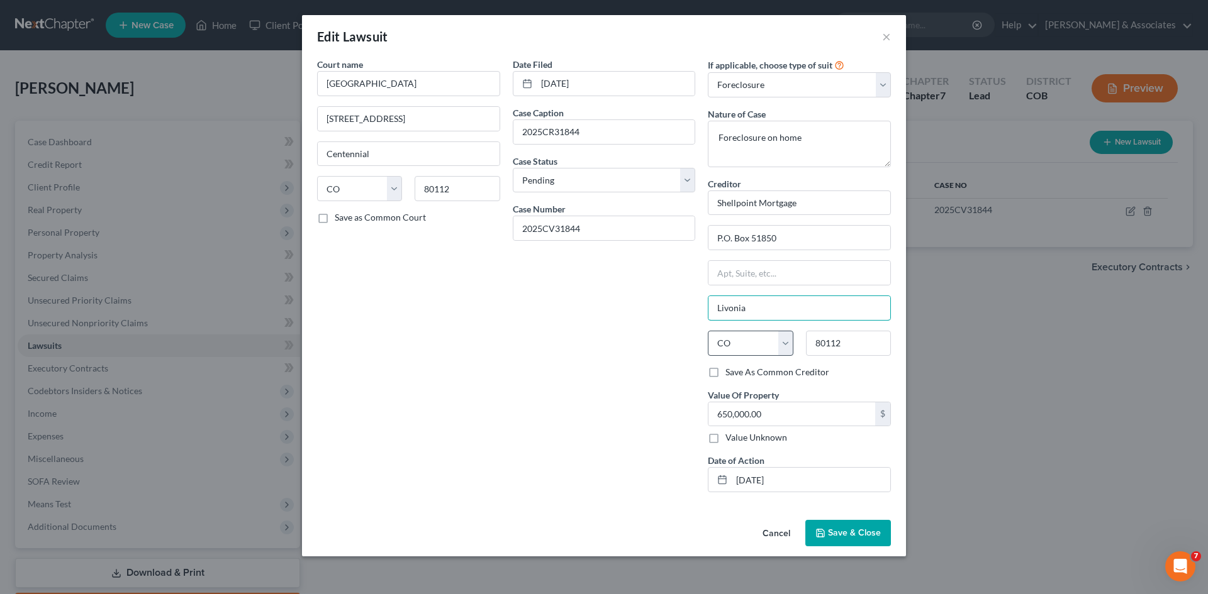
type input "Livonia"
click at [786, 347] on select "State [US_STATE] AK AR AZ CA CO CT DE DC [GEOGRAPHIC_DATA] [GEOGRAPHIC_DATA] GU…" at bounding box center [750, 343] width 85 height 25
select select "23"
click at [708, 331] on select "State [US_STATE] AK AR AZ CA CO CT DE DC [GEOGRAPHIC_DATA] [GEOGRAPHIC_DATA] GU…" at bounding box center [750, 343] width 85 height 25
click at [844, 340] on input "80112" at bounding box center [848, 343] width 85 height 25
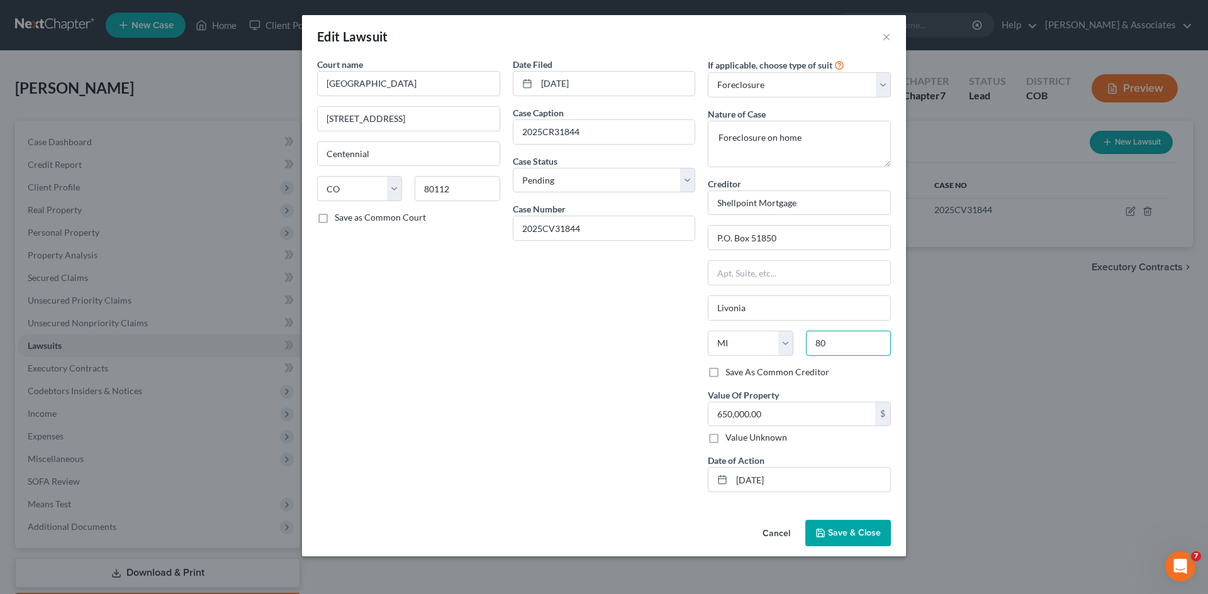
type input "8"
type input "48151"
click at [777, 242] on input "P.O. Box 51850" at bounding box center [799, 238] width 182 height 24
type input "P.O. Box 10826"
click at [760, 311] on input "Livonia" at bounding box center [799, 308] width 182 height 24
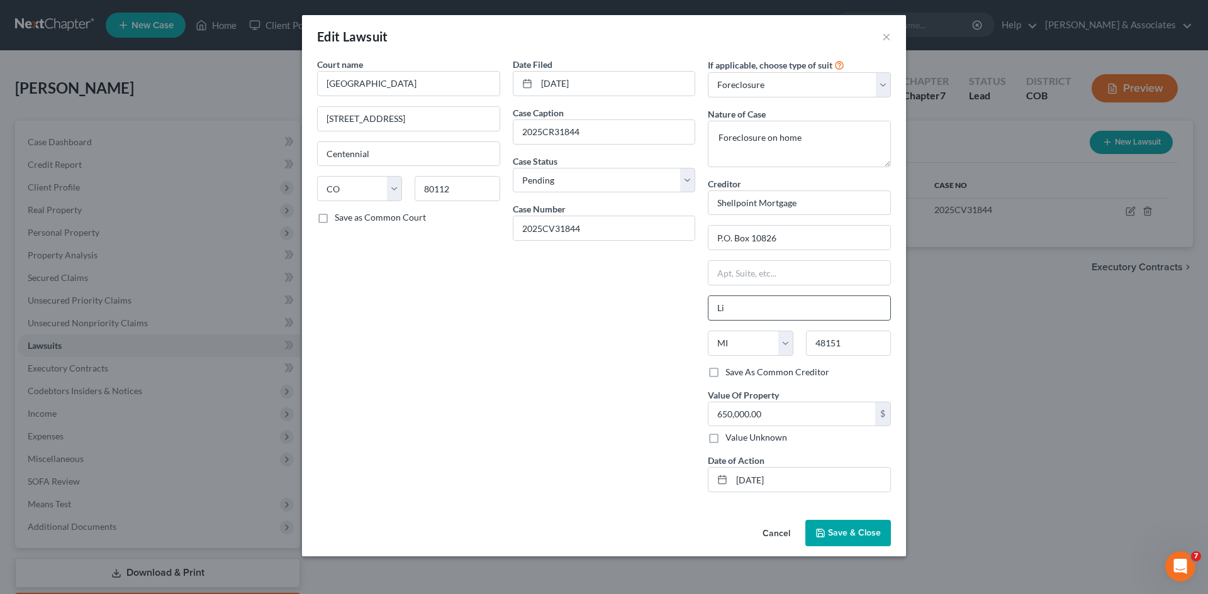
type input "L"
type input "[GEOGRAPHIC_DATA]"
click at [784, 340] on select "State [US_STATE] AK AR AZ CA CO CT DE DC [GEOGRAPHIC_DATA] [GEOGRAPHIC_DATA] GU…" at bounding box center [750, 343] width 85 height 25
select select "42"
click at [708, 331] on select "State [US_STATE] AK AR AZ CA CO CT DE DC [GEOGRAPHIC_DATA] [GEOGRAPHIC_DATA] GU…" at bounding box center [750, 343] width 85 height 25
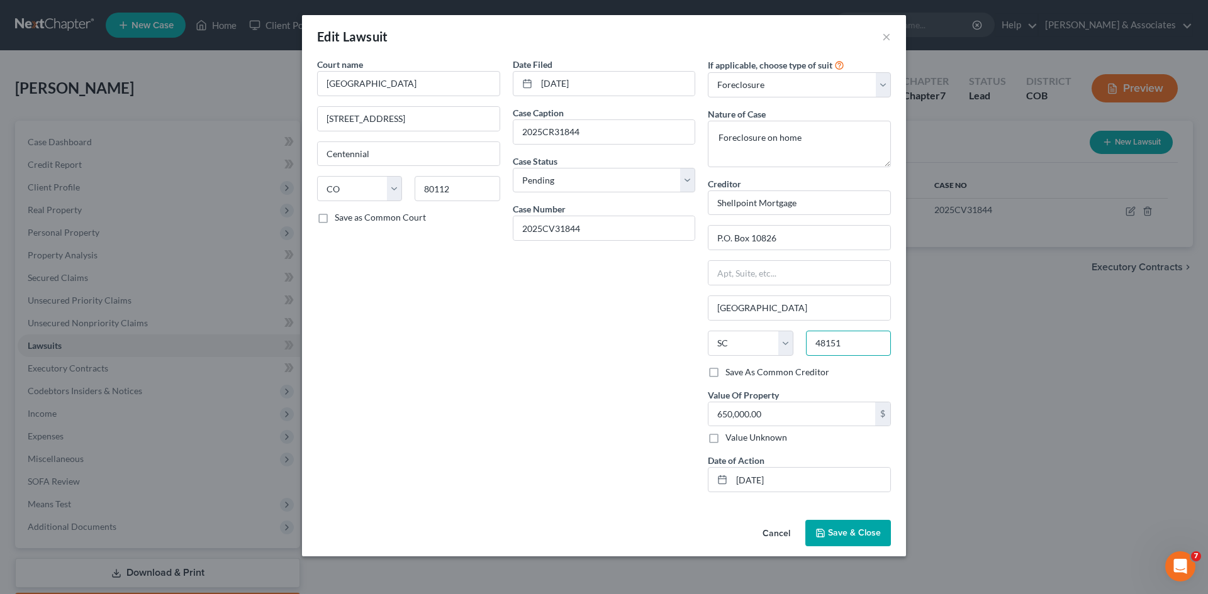
click at [841, 350] on input "48151" at bounding box center [848, 343] width 85 height 25
type input "4"
type input "29603"
click at [847, 533] on span "Save & Close" at bounding box center [854, 533] width 53 height 11
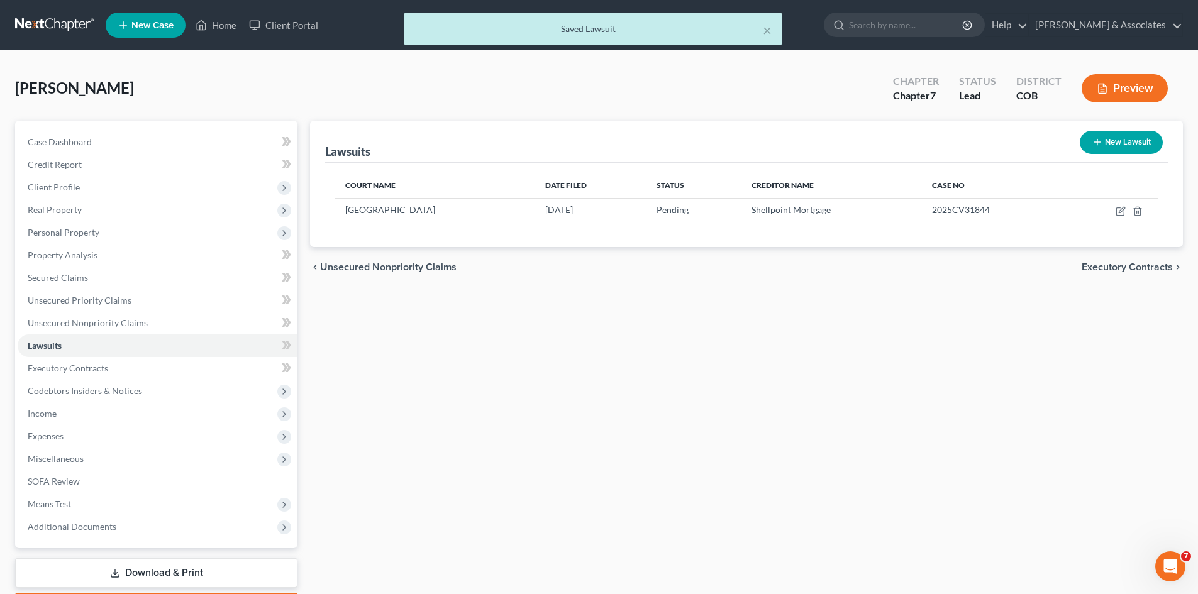
click at [160, 572] on link "Download & Print" at bounding box center [156, 574] width 282 height 30
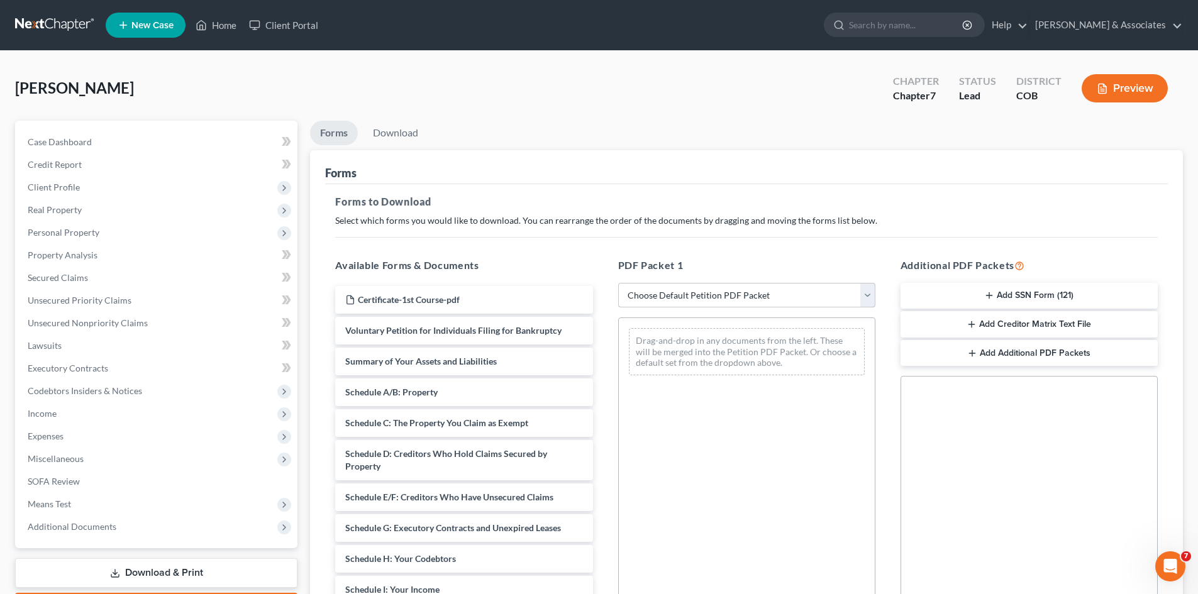
click at [868, 294] on select "Choose Default Petition PDF Packet Complete Bankruptcy Petition (all forms and …" at bounding box center [746, 295] width 257 height 25
select select "2"
click at [618, 283] on select "Choose Default Petition PDF Packet Complete Bankruptcy Petition (all forms and …" at bounding box center [746, 295] width 257 height 25
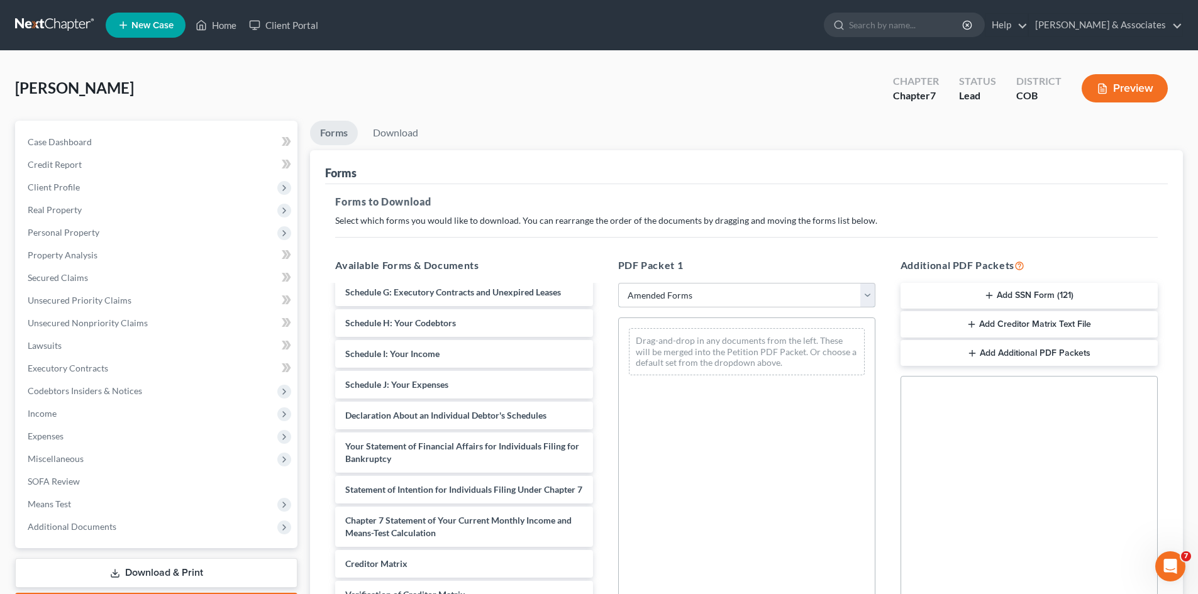
scroll to position [212, 0]
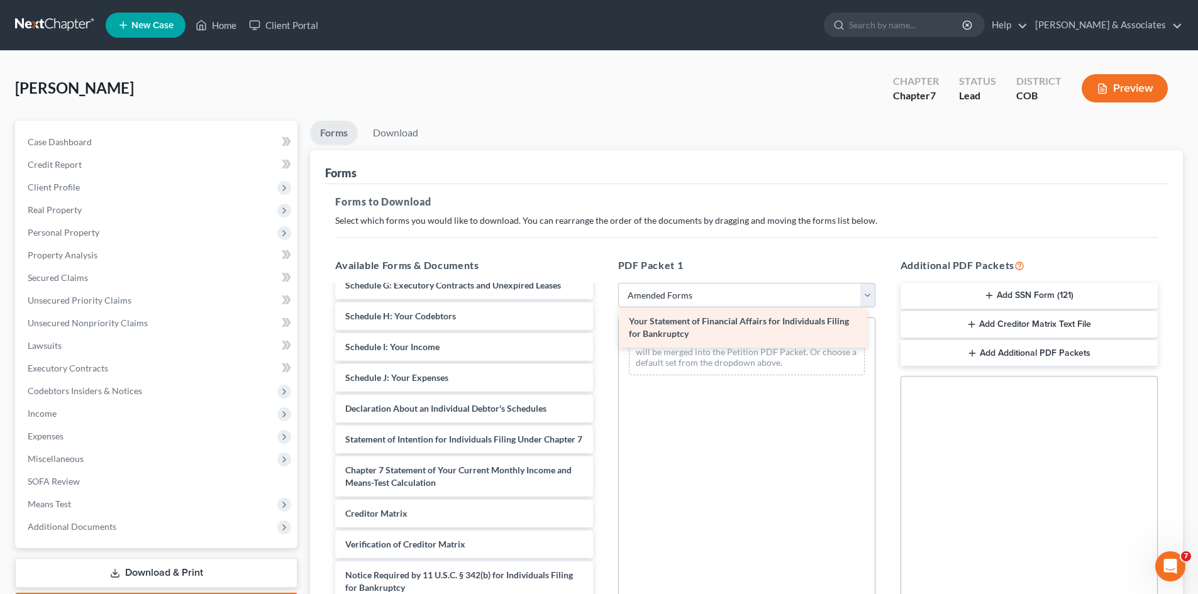
drag, startPoint x: 499, startPoint y: 442, endPoint x: 782, endPoint y: 323, distance: 307.3
click at [603, 323] on div "Your Statement of Financial Affairs for Individuals Filing for Bankruptcy Volun…" at bounding box center [463, 353] width 277 height 559
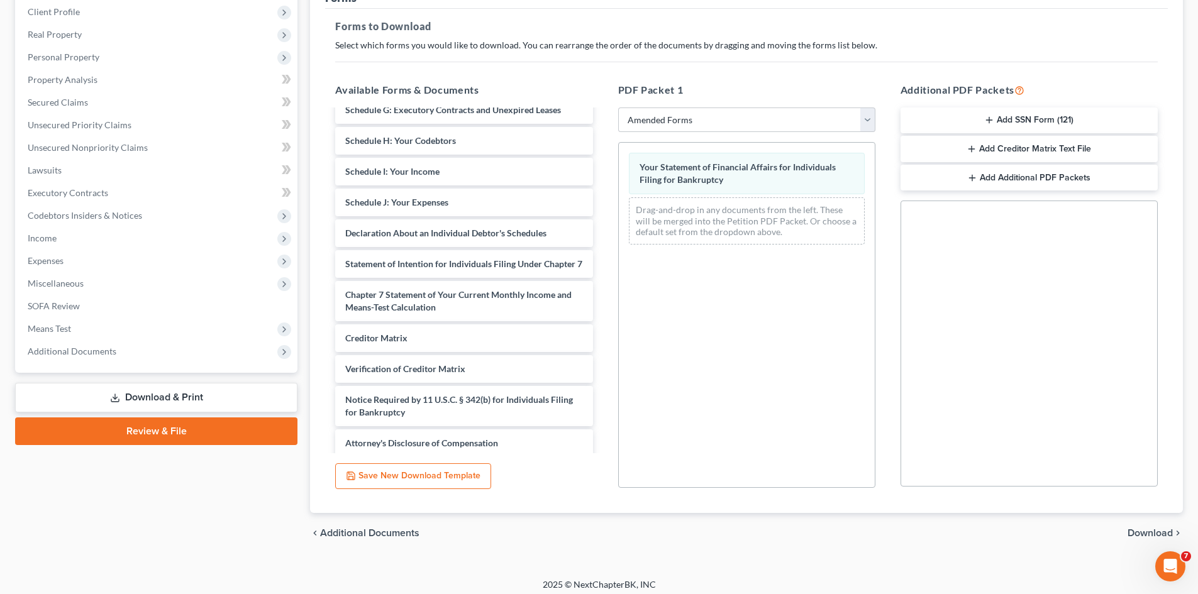
scroll to position [182, 0]
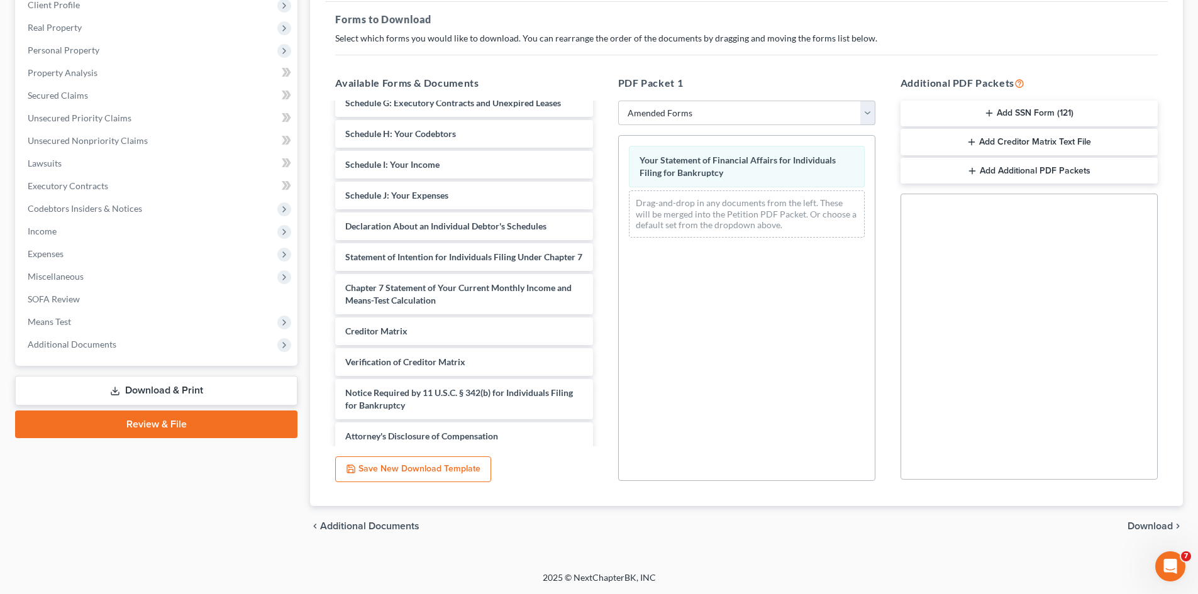
click at [1154, 527] on span "Download" at bounding box center [1150, 526] width 45 height 10
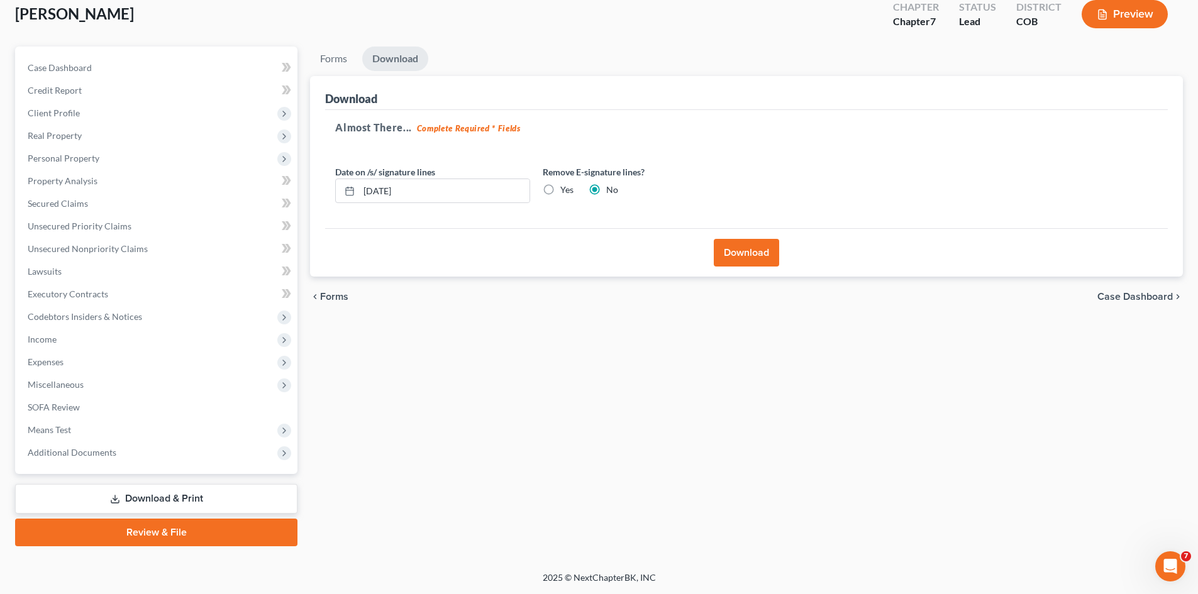
scroll to position [74, 0]
click at [53, 386] on span "Miscellaneous" at bounding box center [56, 384] width 56 height 11
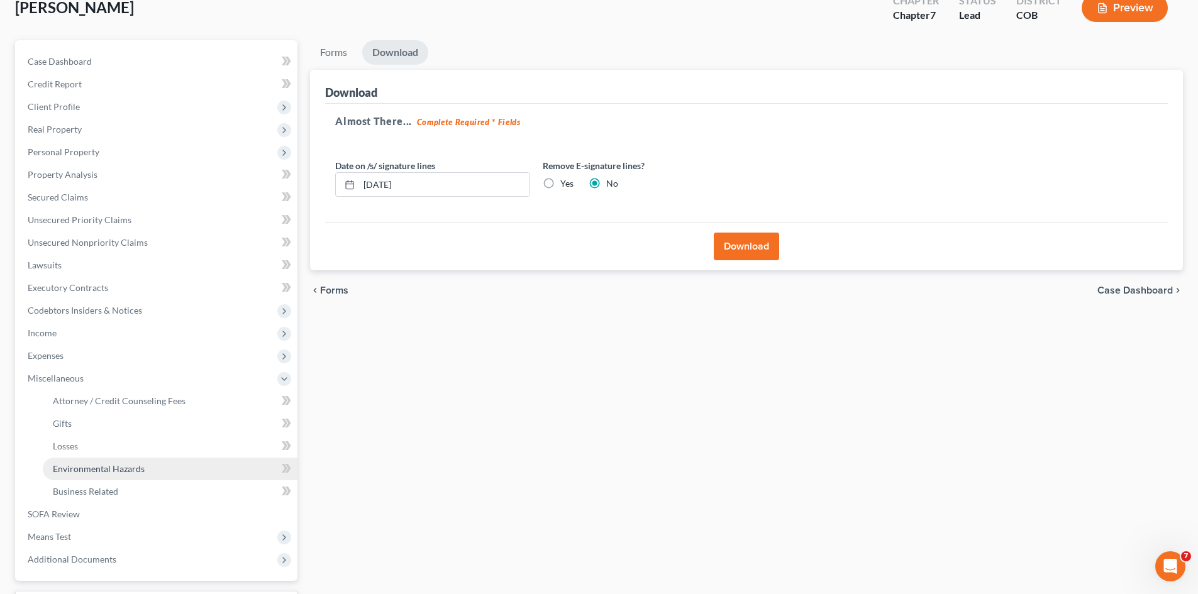
scroll to position [182, 0]
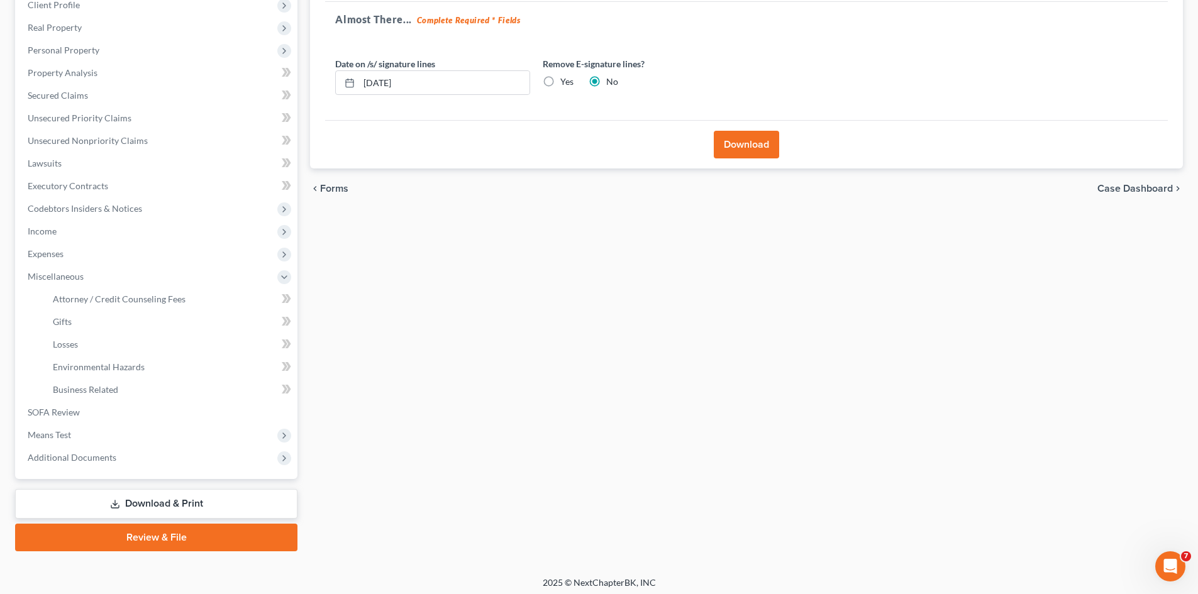
click at [157, 506] on link "Download & Print" at bounding box center [156, 504] width 282 height 30
click at [149, 382] on link "Business Related" at bounding box center [170, 390] width 255 height 23
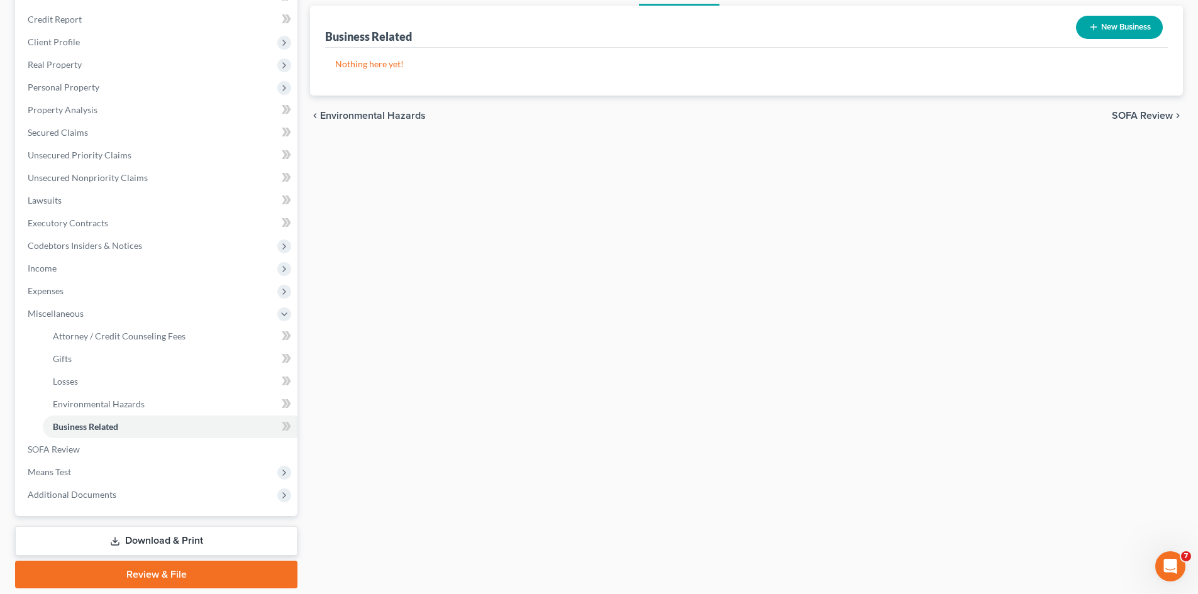
scroll to position [148, 0]
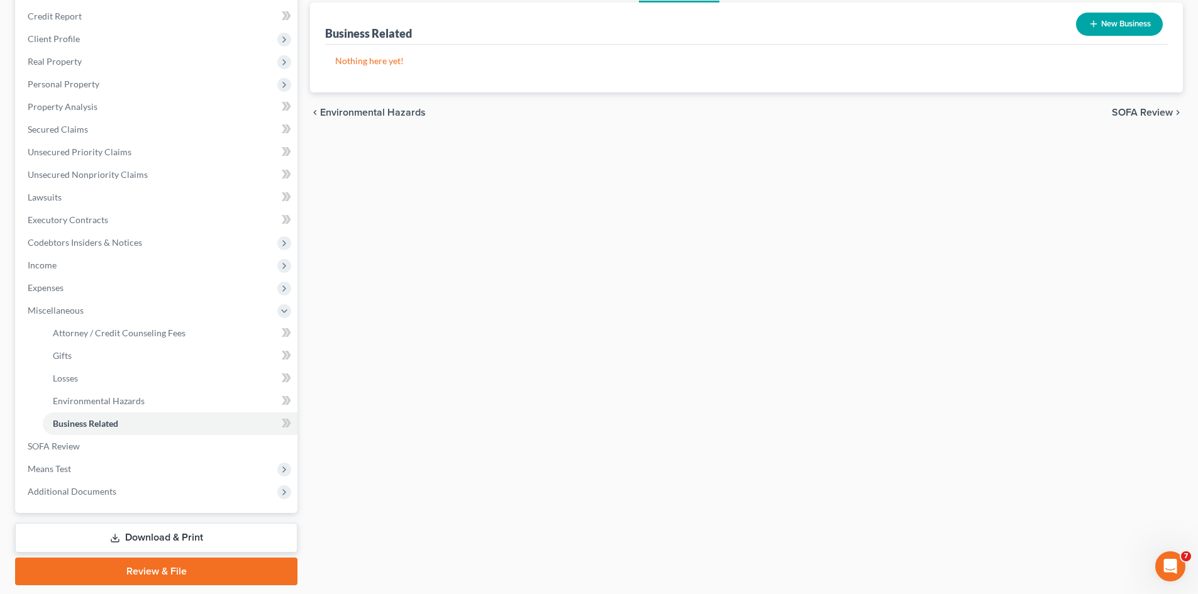
click at [168, 542] on link "Download & Print" at bounding box center [156, 538] width 282 height 30
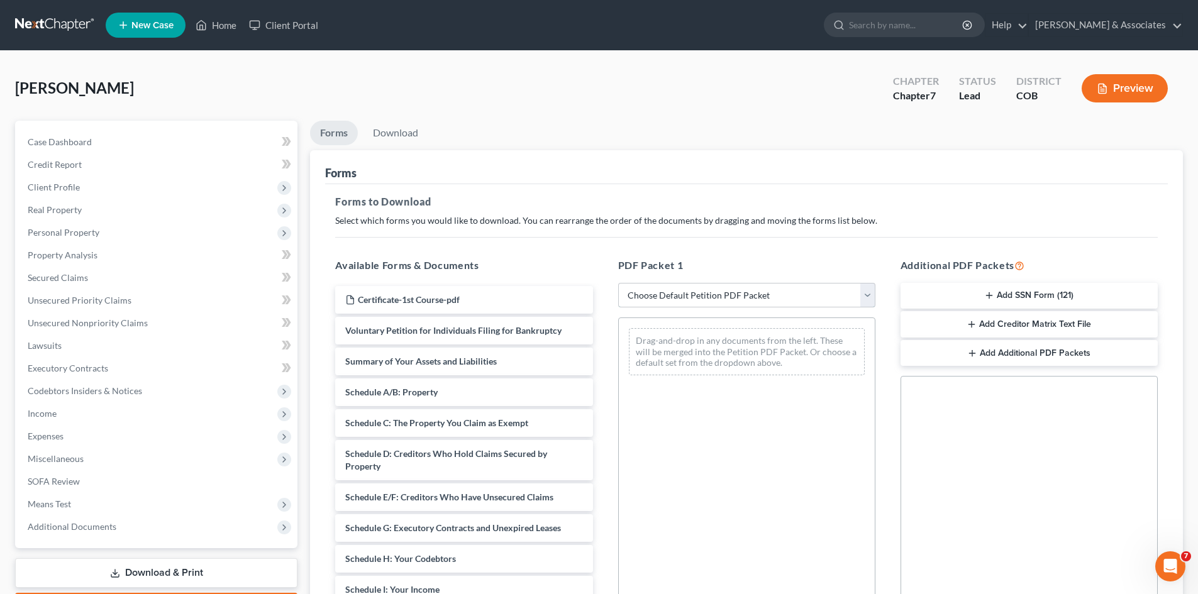
click at [869, 293] on select "Choose Default Petition PDF Packet Complete Bankruptcy Petition (all forms and …" at bounding box center [746, 295] width 257 height 25
select select "2"
click at [618, 283] on select "Choose Default Petition PDF Packet Complete Bankruptcy Petition (all forms and …" at bounding box center [746, 295] width 257 height 25
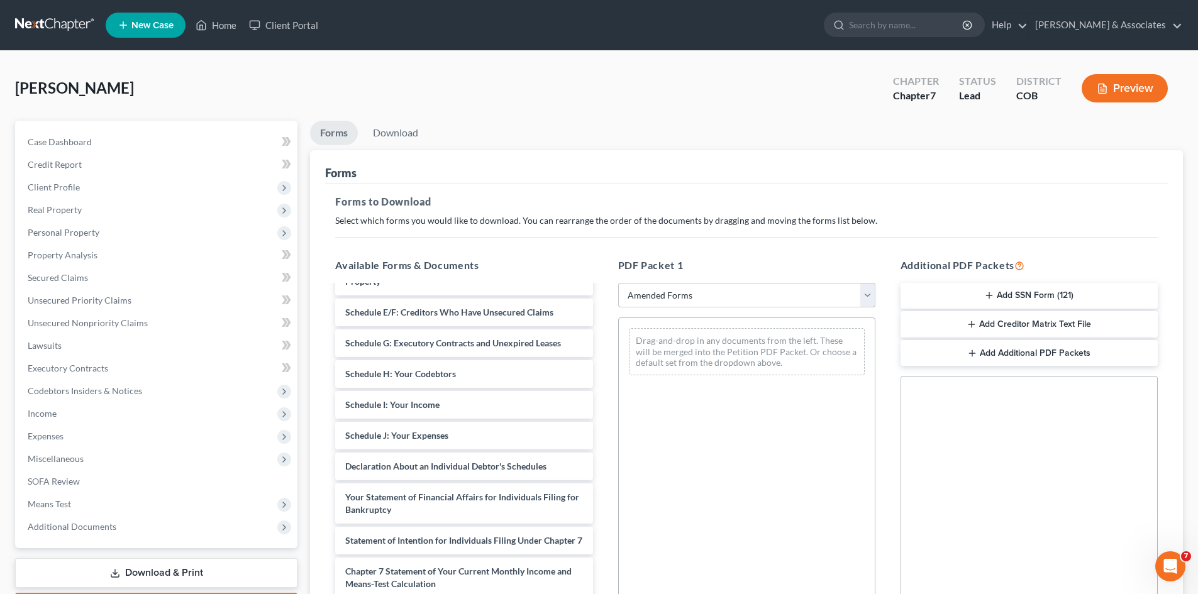
scroll to position [158, 0]
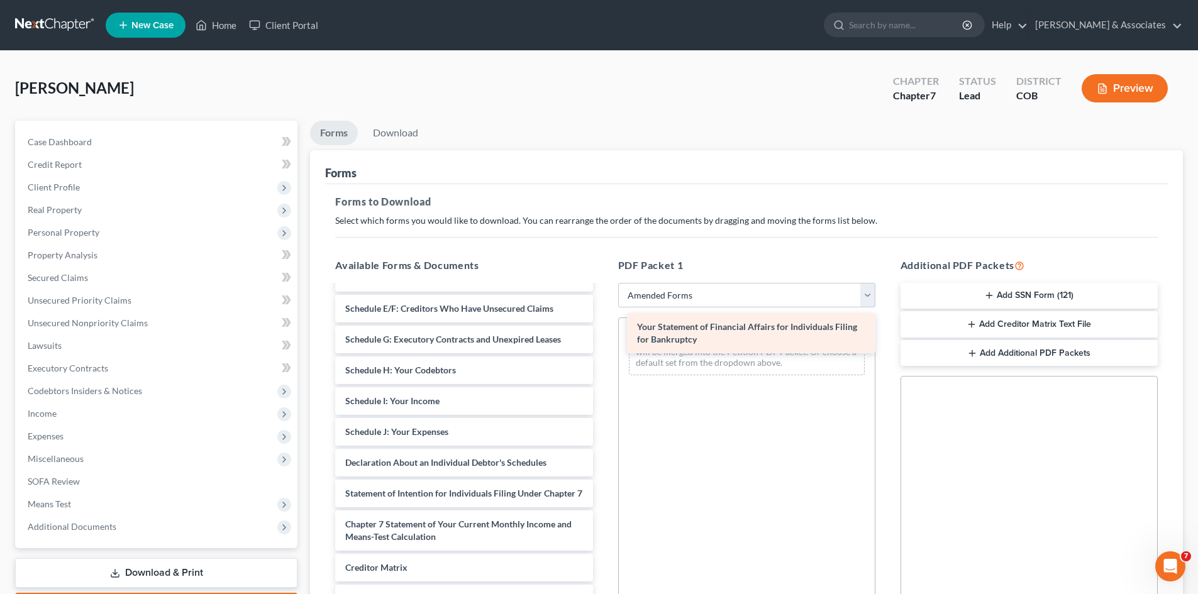
drag, startPoint x: 413, startPoint y: 508, endPoint x: 705, endPoint y: 341, distance: 336.1
click at [603, 341] on div "Your Statement of Financial Affairs for Individuals Filing for Bankruptcy Volun…" at bounding box center [463, 407] width 277 height 559
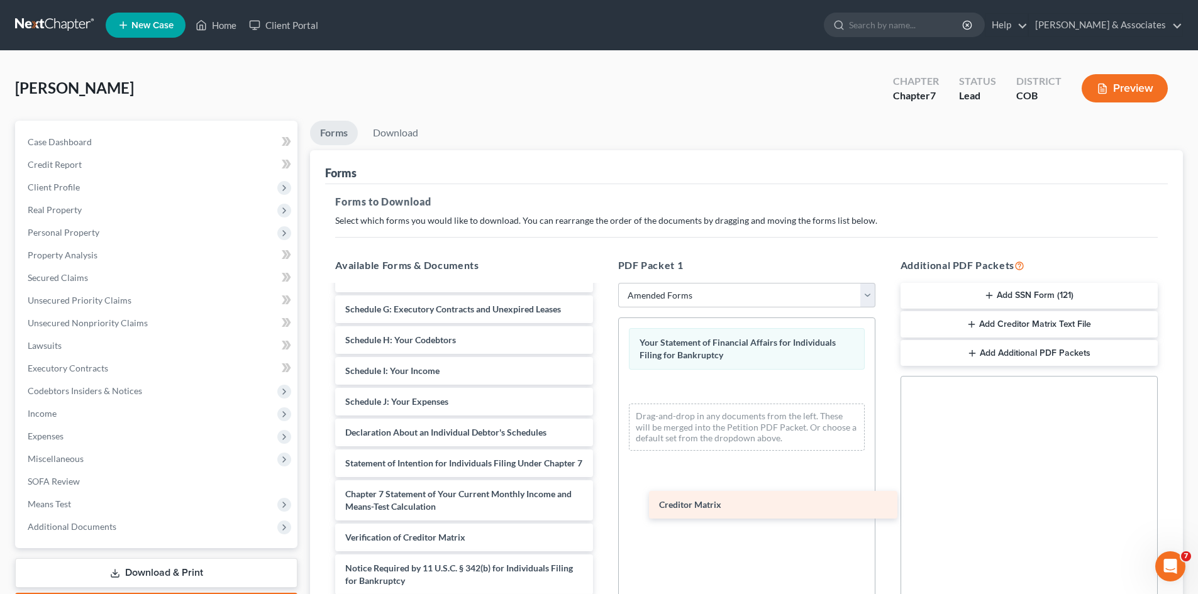
scroll to position [201, 0]
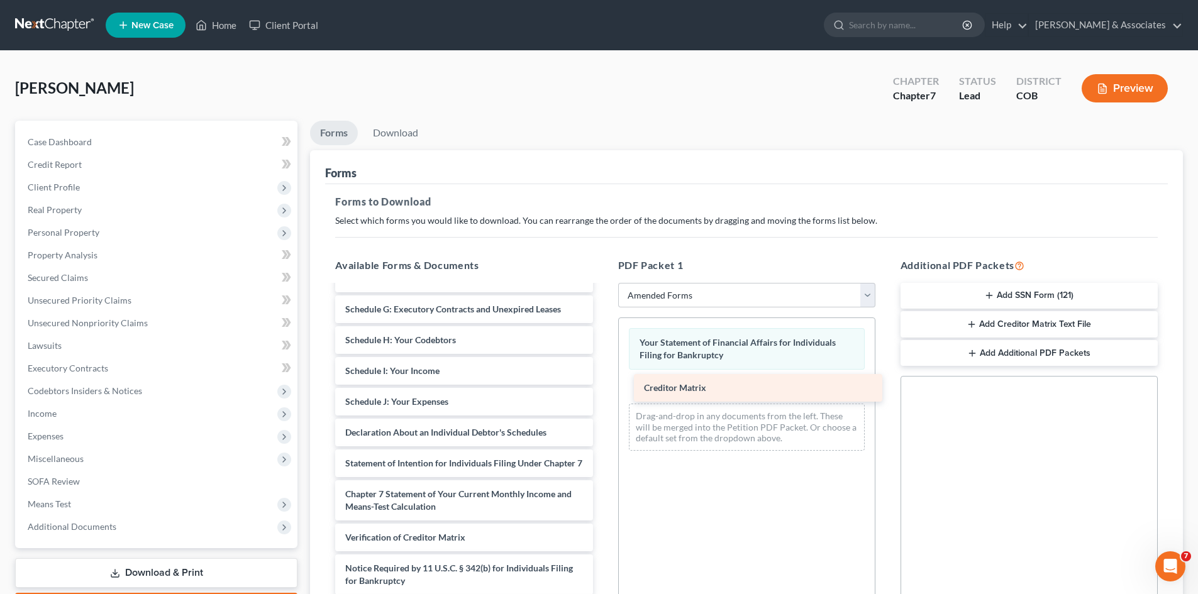
drag, startPoint x: 364, startPoint y: 506, endPoint x: 663, endPoint y: 387, distance: 321.5
click at [603, 387] on div "Creditor Matrix Voluntary Petition for Individuals Filing for Bankruptcy Summar…" at bounding box center [463, 362] width 277 height 528
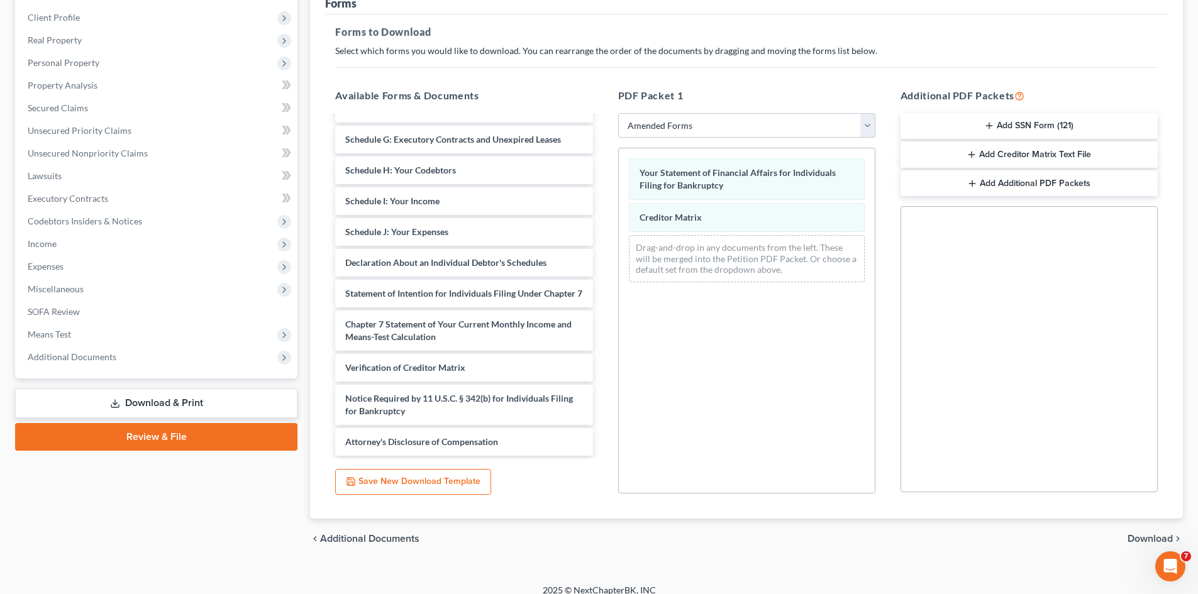
scroll to position [182, 0]
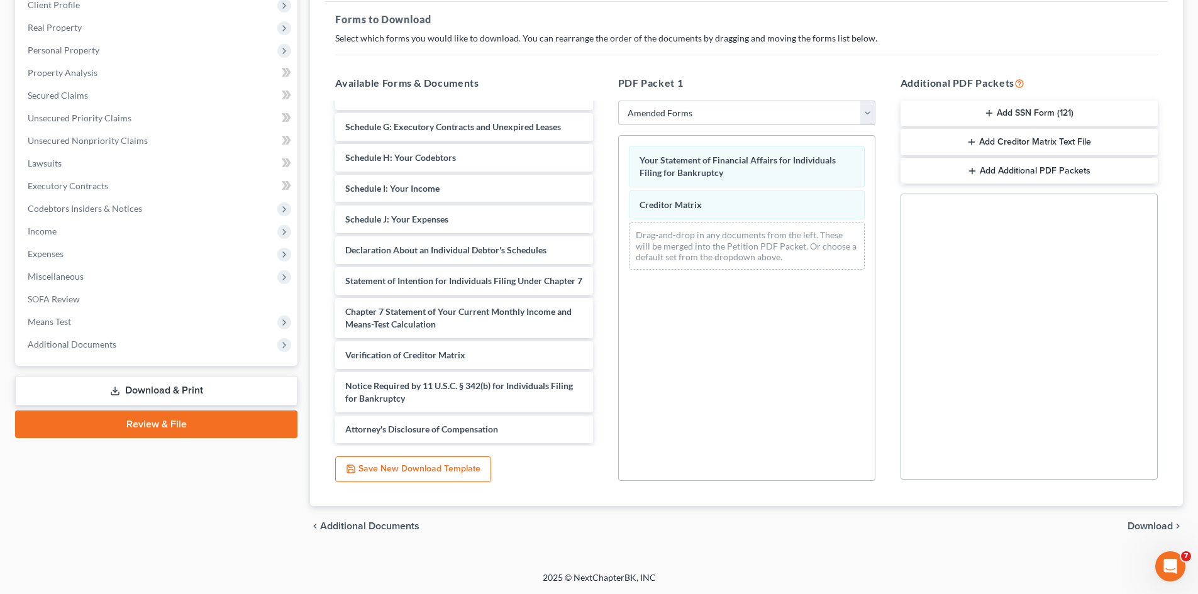
click at [1142, 526] on span "Download" at bounding box center [1150, 526] width 45 height 10
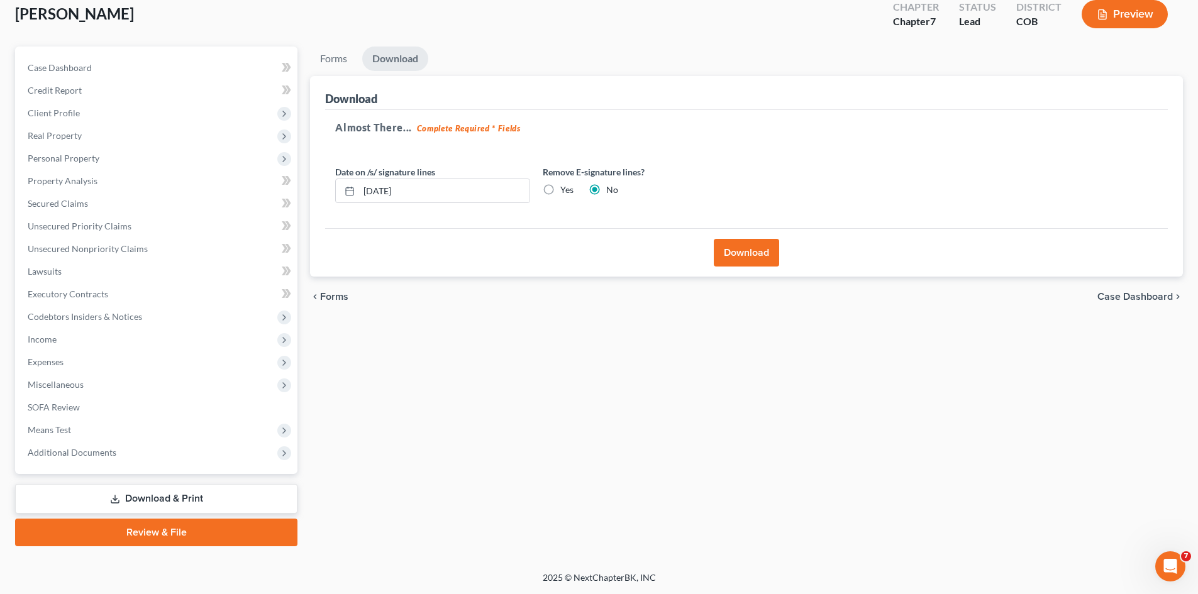
click at [753, 254] on button "Download" at bounding box center [746, 253] width 65 height 28
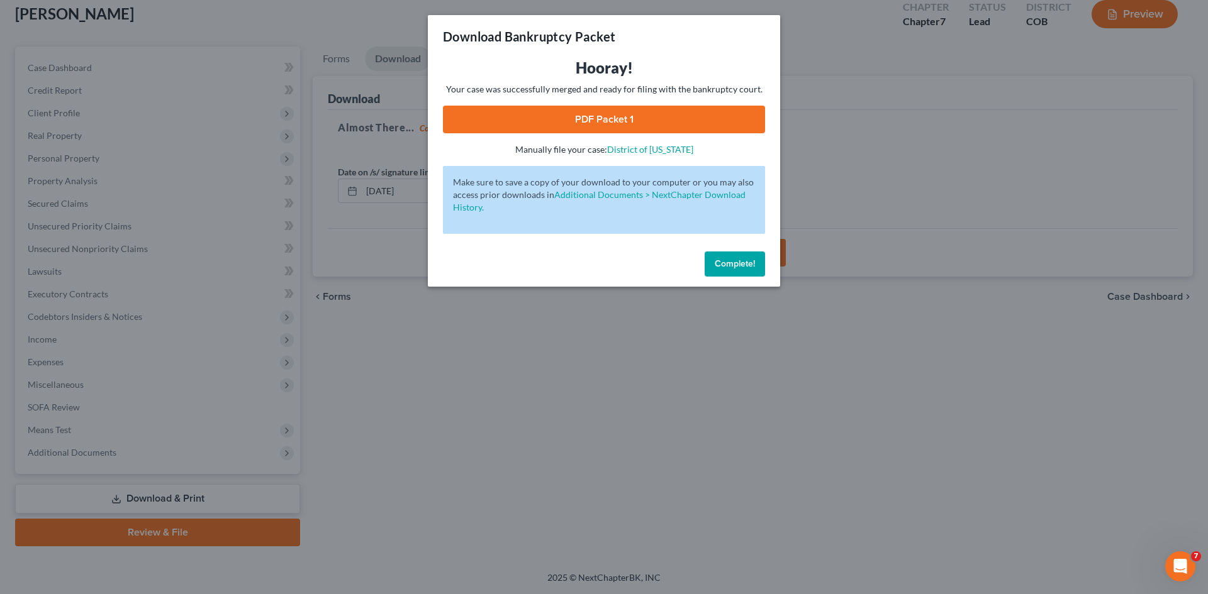
click at [610, 116] on link "PDF Packet 1" at bounding box center [604, 120] width 322 height 28
click at [101, 287] on div "Download Bankruptcy Packet Hooray! Your case was successfully merged and ready …" at bounding box center [604, 297] width 1208 height 594
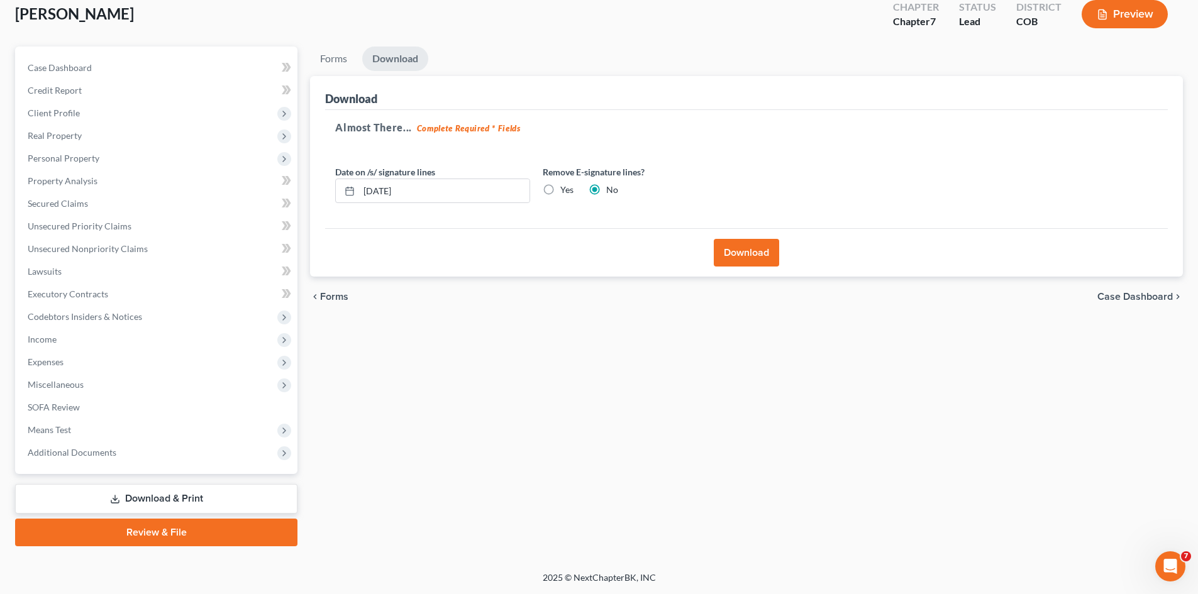
click at [182, 504] on link "Download & Print" at bounding box center [156, 499] width 282 height 30
click at [751, 257] on button "Download" at bounding box center [746, 253] width 65 height 28
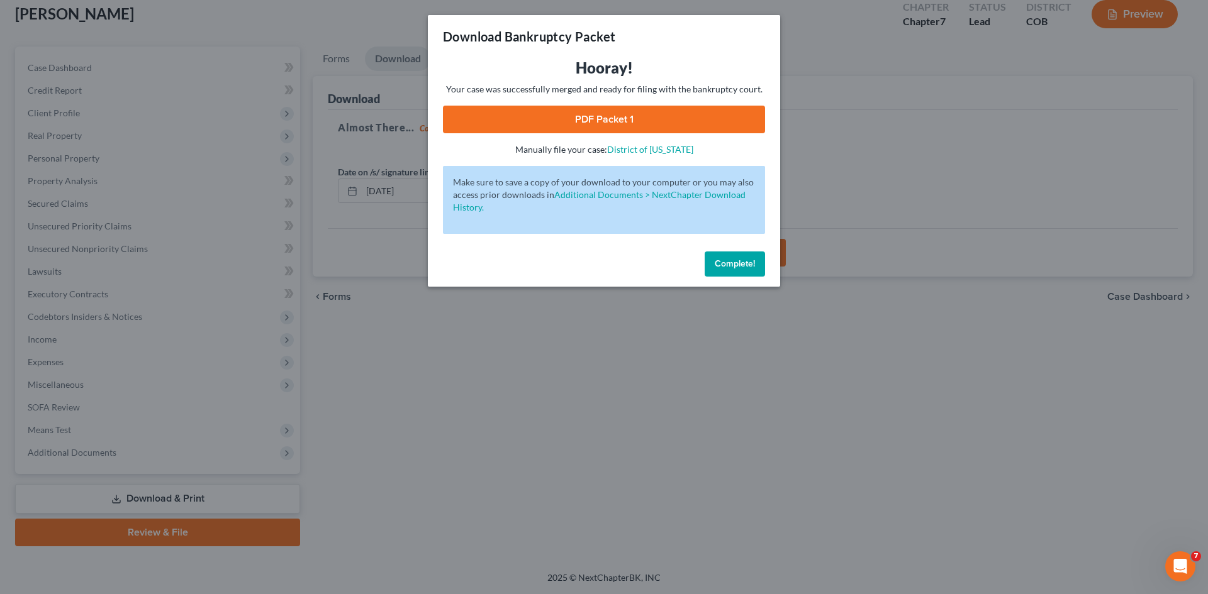
drag, startPoint x: 531, startPoint y: 124, endPoint x: 602, endPoint y: 120, distance: 71.2
click at [602, 120] on link "PDF Packet 1" at bounding box center [604, 120] width 322 height 28
click at [734, 263] on span "Complete!" at bounding box center [735, 264] width 40 height 11
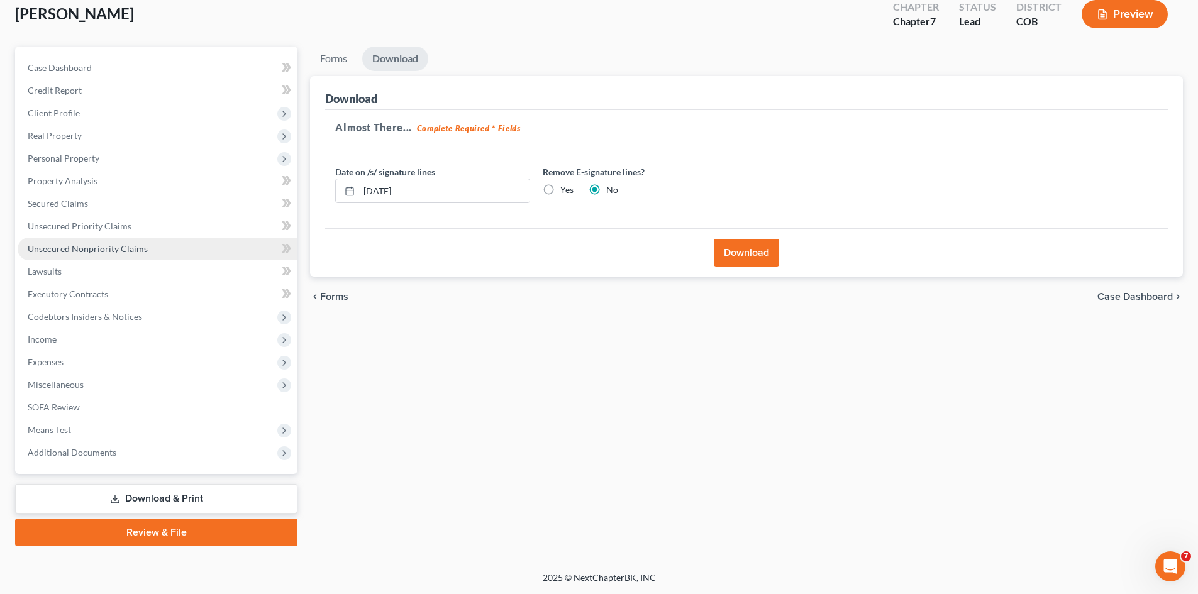
click at [75, 245] on span "Unsecured Nonpriority Claims" at bounding box center [88, 248] width 120 height 11
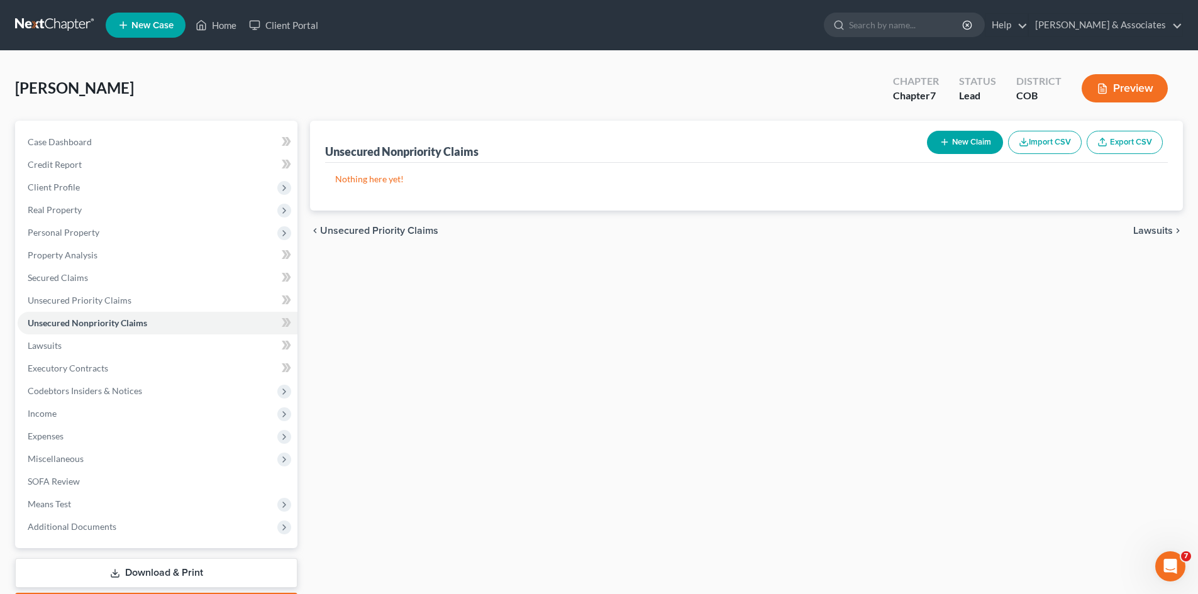
click at [174, 569] on link "Download & Print" at bounding box center [156, 574] width 282 height 30
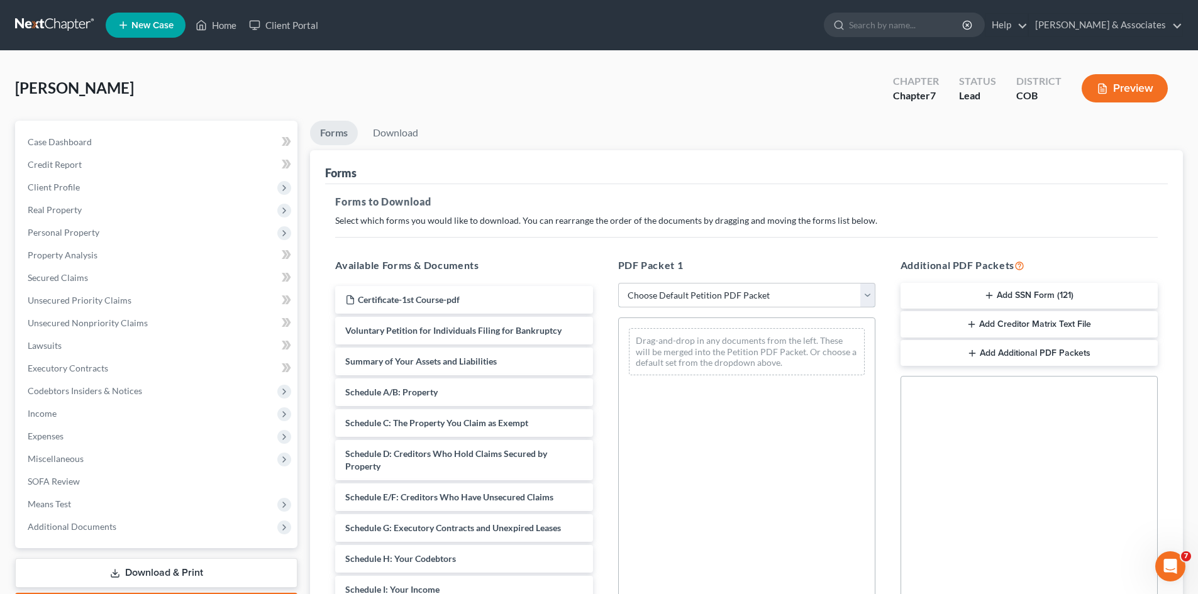
click at [872, 294] on select "Choose Default Petition PDF Packet Complete Bankruptcy Petition (all forms and …" at bounding box center [746, 295] width 257 height 25
select select "2"
click at [618, 283] on select "Choose Default Petition PDF Packet Complete Bankruptcy Petition (all forms and …" at bounding box center [746, 295] width 257 height 25
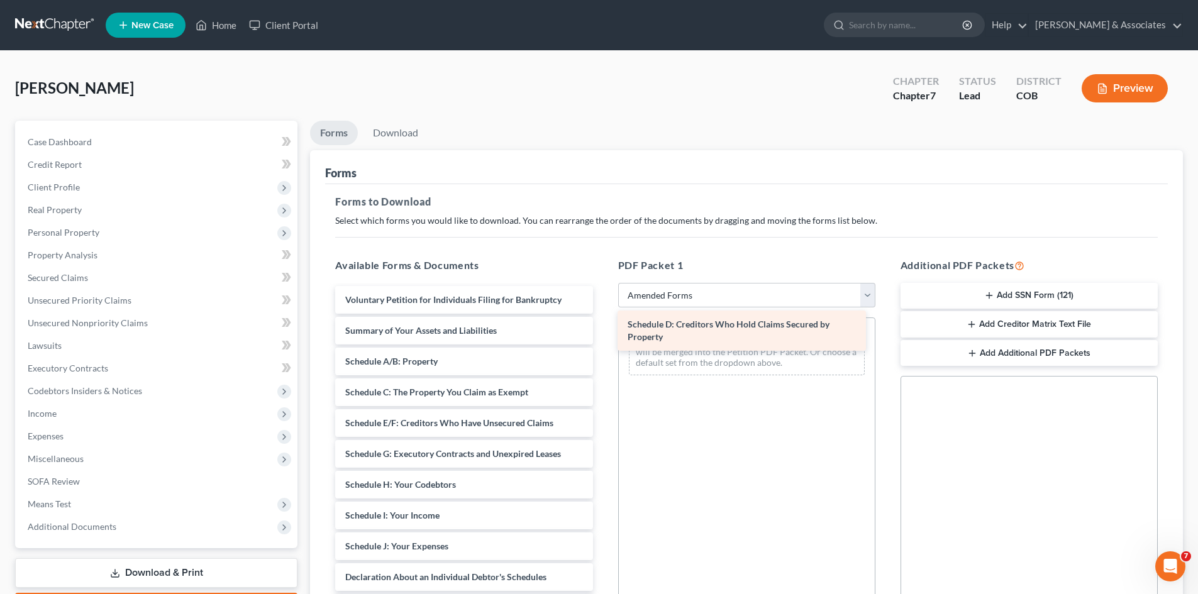
drag, startPoint x: 448, startPoint y: 422, endPoint x: 730, endPoint y: 323, distance: 299.2
click at [603, 323] on div "Schedule D: Creditors Who Hold Claims Secured by Property Voluntary Petition fo…" at bounding box center [463, 565] width 277 height 559
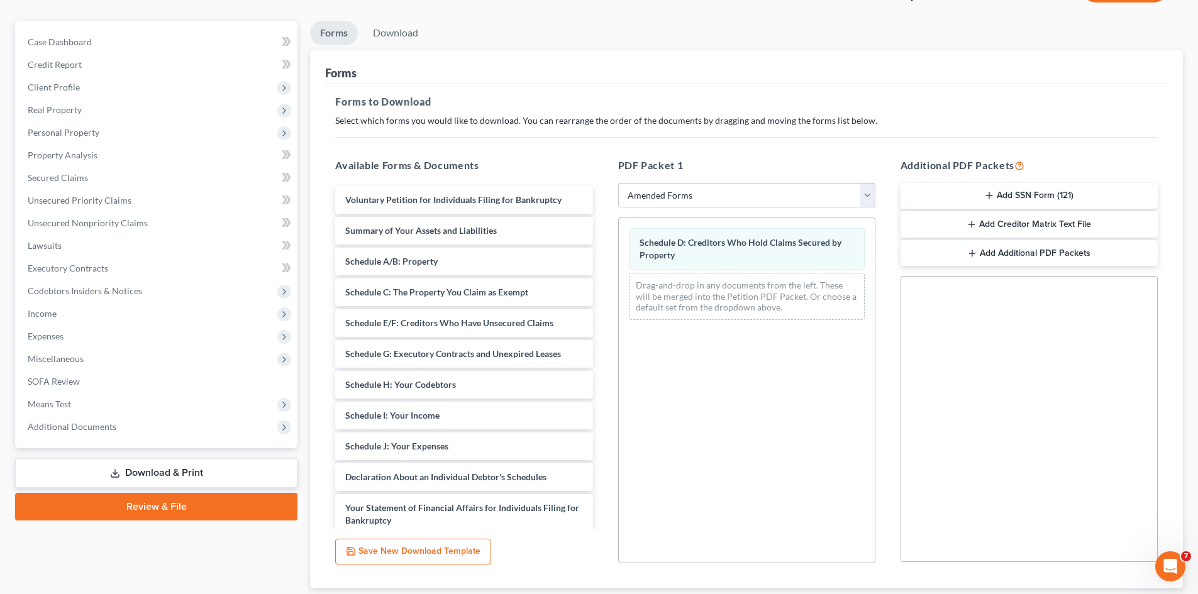
scroll to position [170, 0]
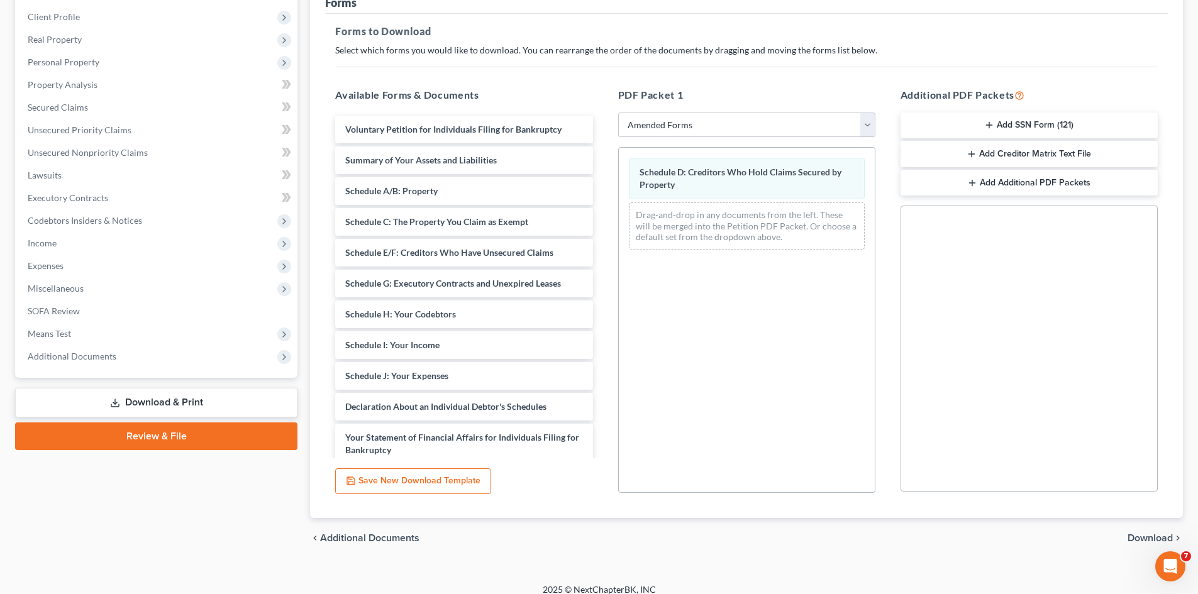
click at [1140, 537] on span "Download" at bounding box center [1150, 538] width 45 height 10
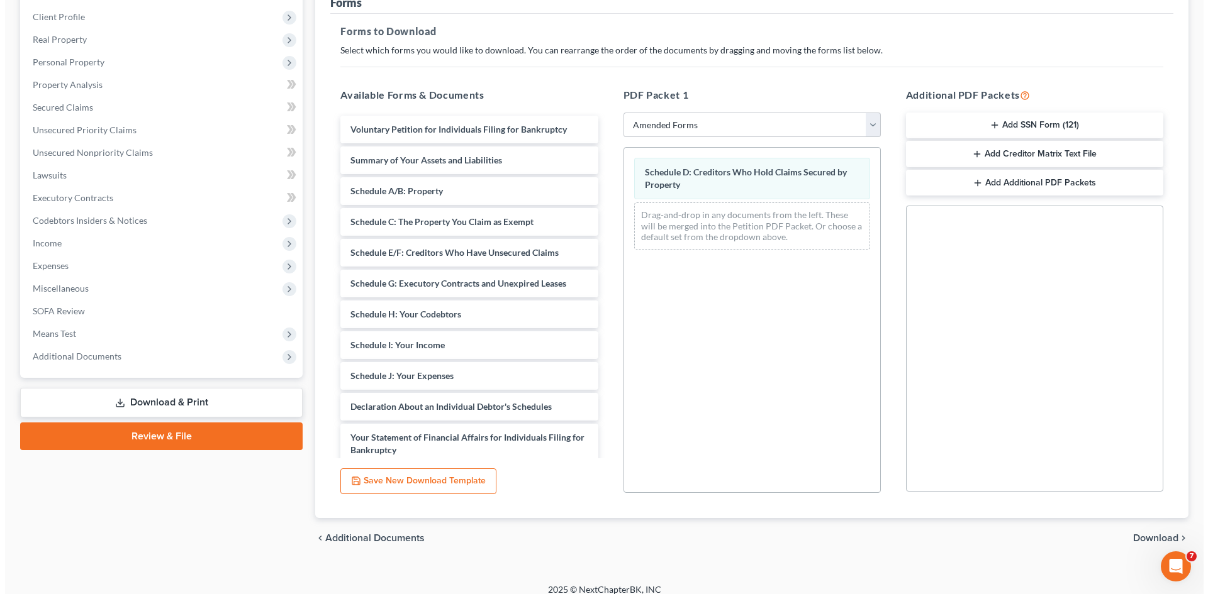
scroll to position [74, 0]
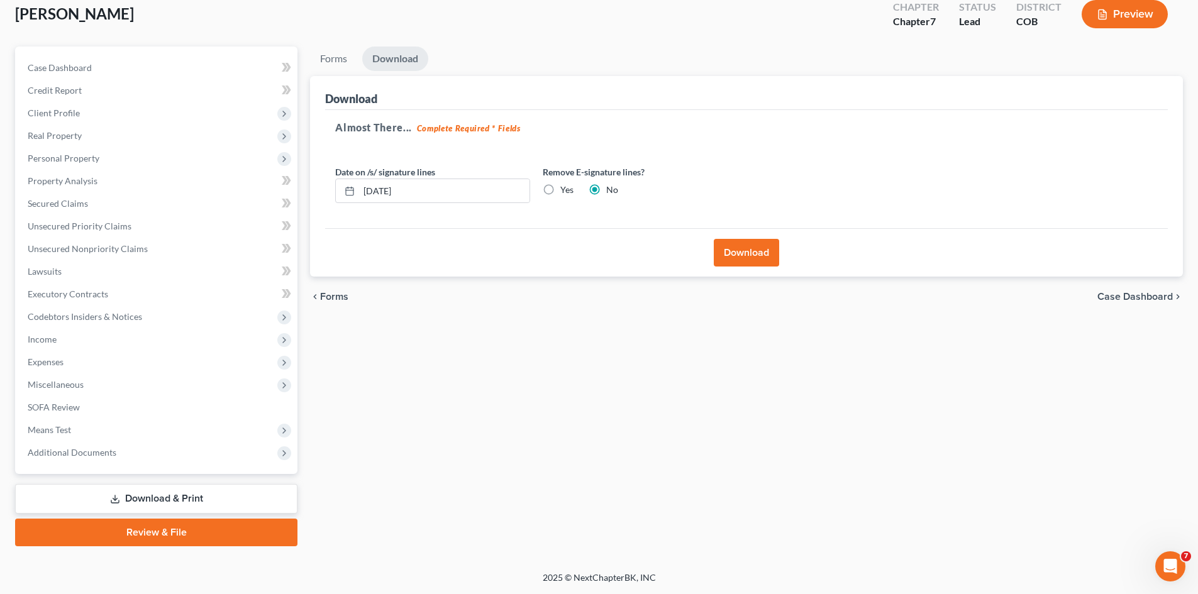
click at [754, 252] on button "Download" at bounding box center [746, 253] width 65 height 28
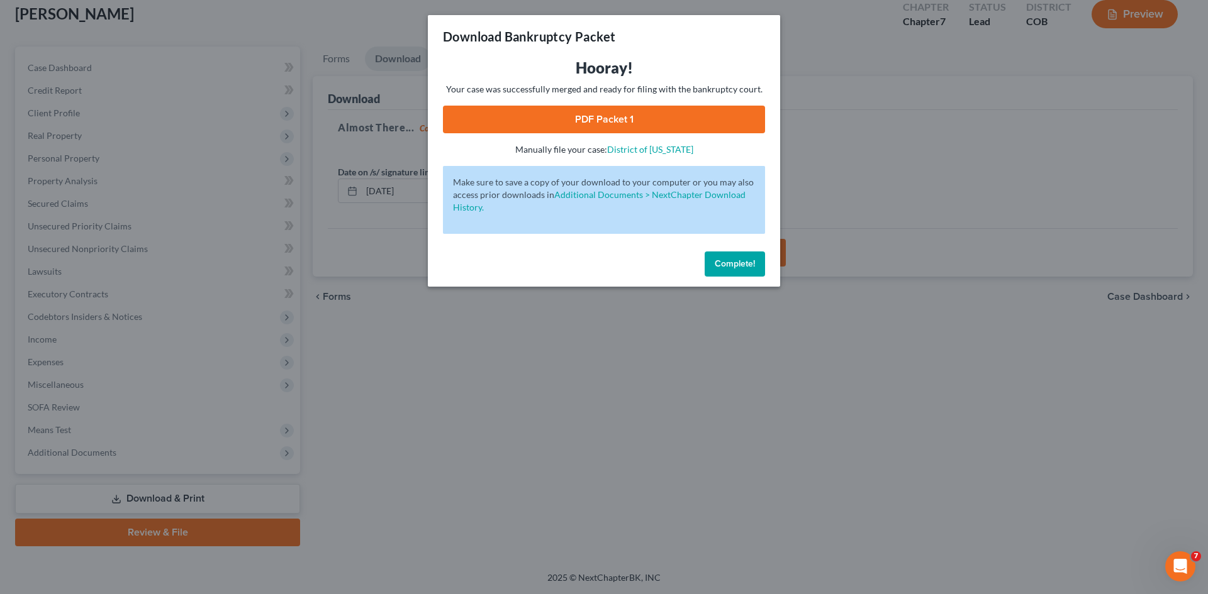
click at [619, 120] on link "PDF Packet 1" at bounding box center [604, 120] width 322 height 28
